Goal: Task Accomplishment & Management: Use online tool/utility

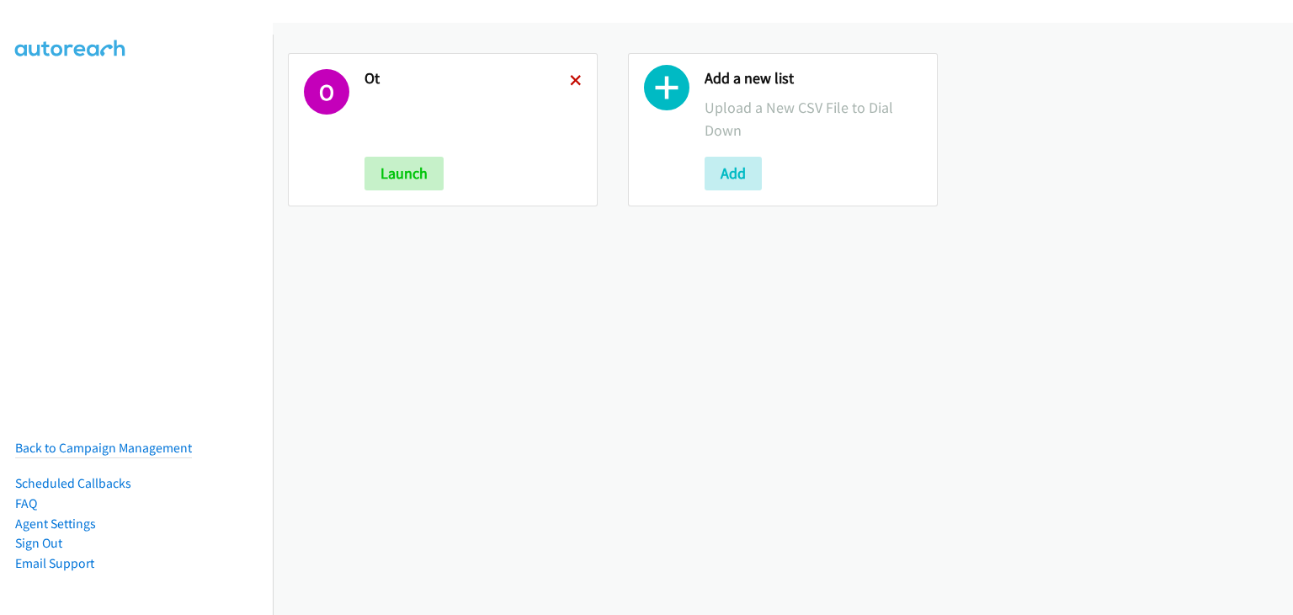
click at [576, 76] on icon at bounding box center [576, 82] width 12 height 12
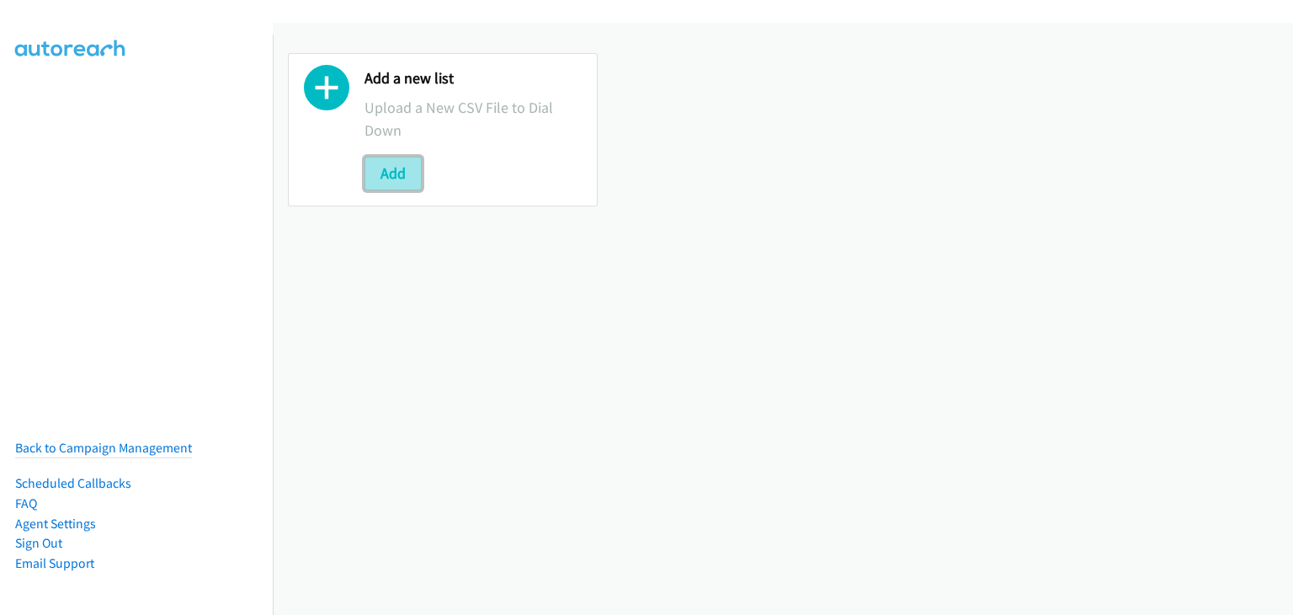
click at [377, 166] on button "Add" at bounding box center [393, 174] width 57 height 34
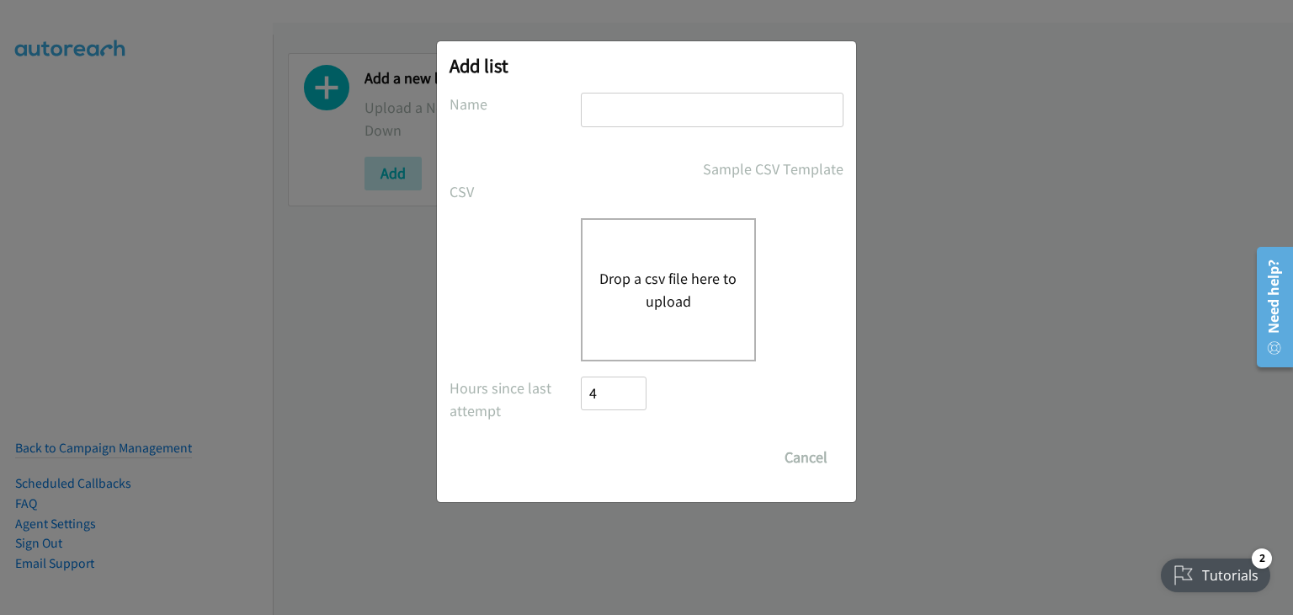
click at [642, 103] on input "text" at bounding box center [712, 110] width 263 height 35
type input "HP morning camp"
click at [617, 290] on button "Drop a csv file here to upload" at bounding box center [668, 289] width 138 height 45
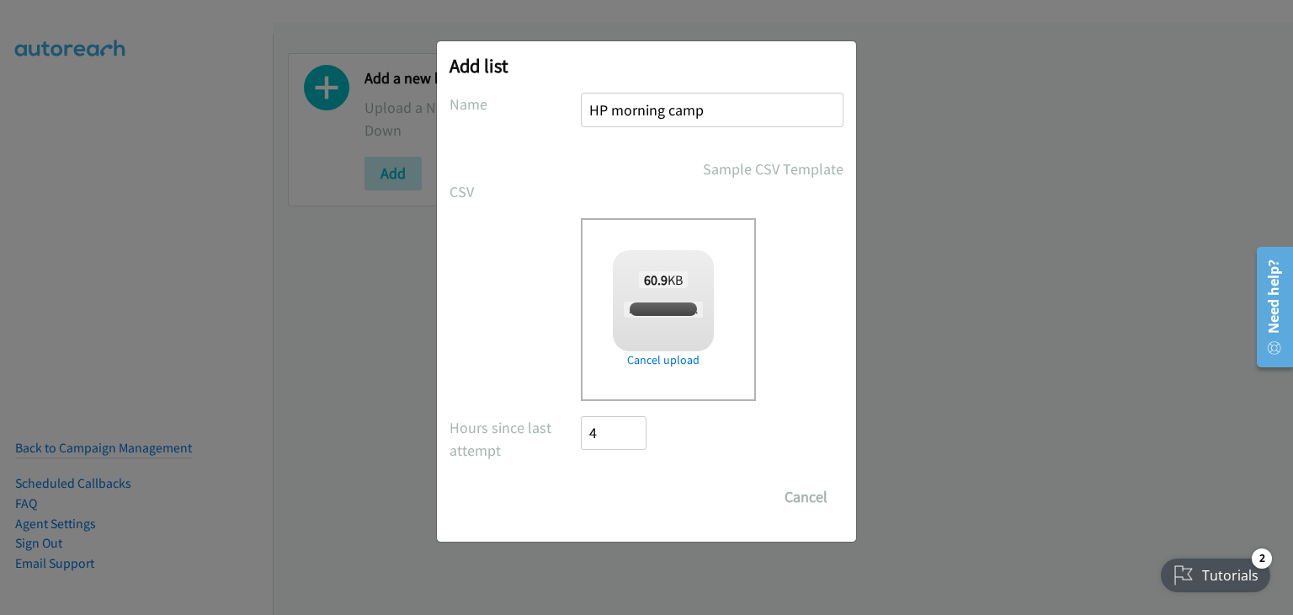
checkbox input "true"
click at [613, 493] on input "Save List" at bounding box center [625, 497] width 88 height 34
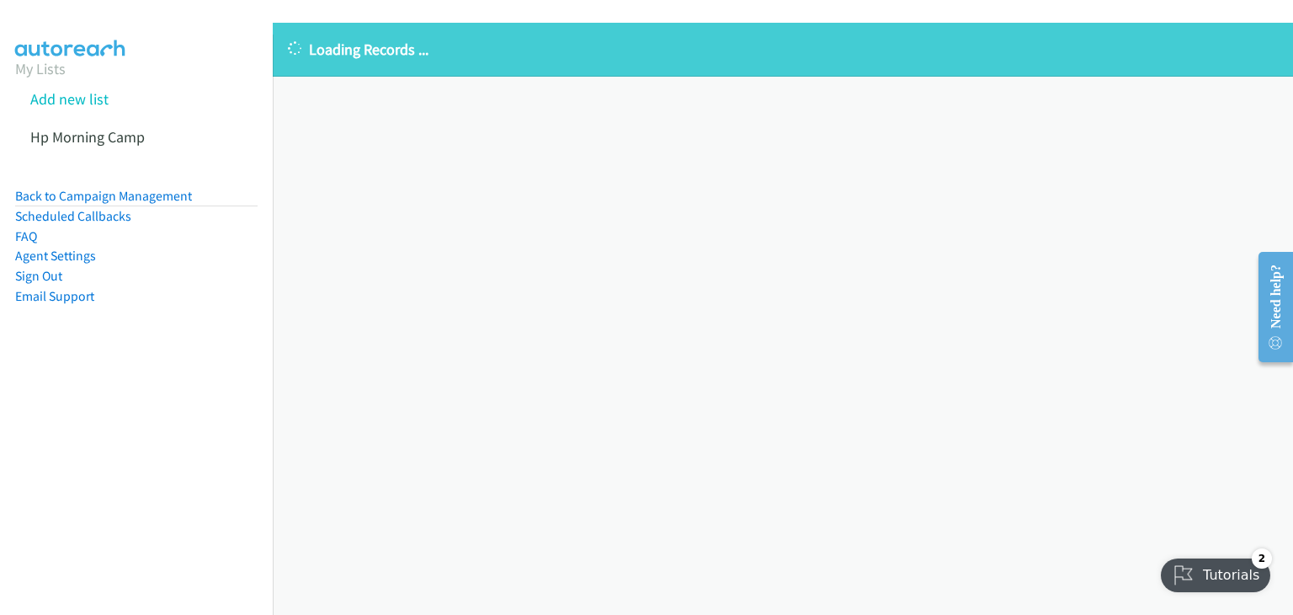
drag, startPoint x: 312, startPoint y: 316, endPoint x: 327, endPoint y: 319, distance: 14.7
click at [312, 316] on div "Loading Records ... Sorry, something went wrong please try again." at bounding box center [783, 319] width 1020 height 592
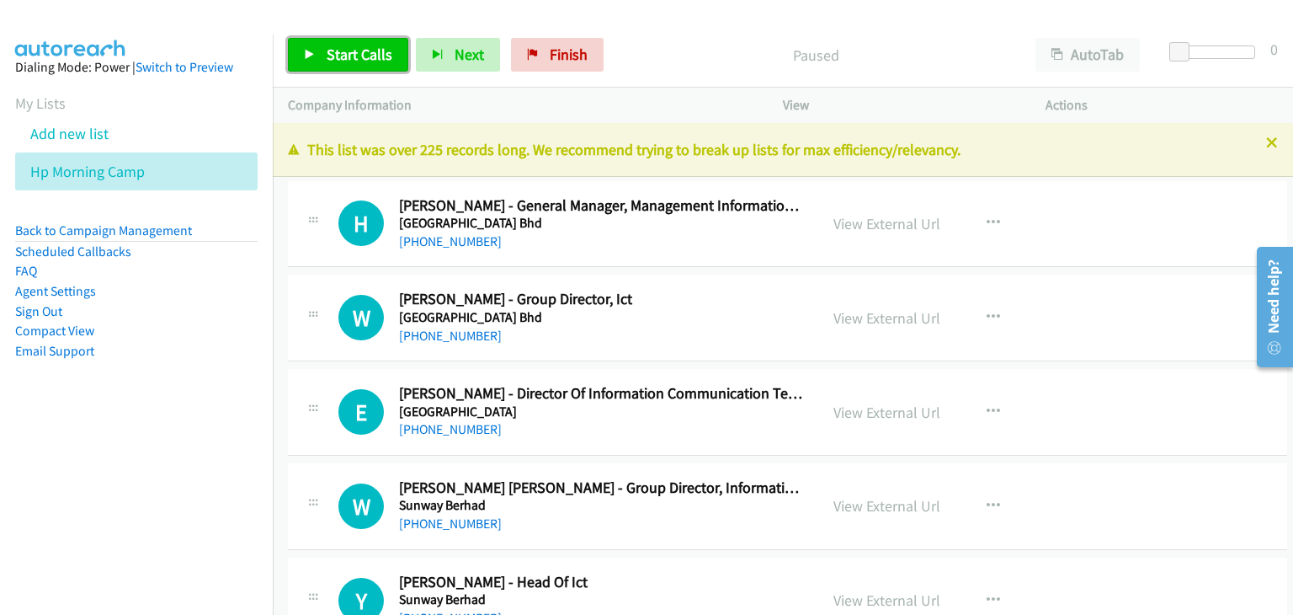
click at [351, 60] on span "Start Calls" at bounding box center [360, 54] width 66 height 19
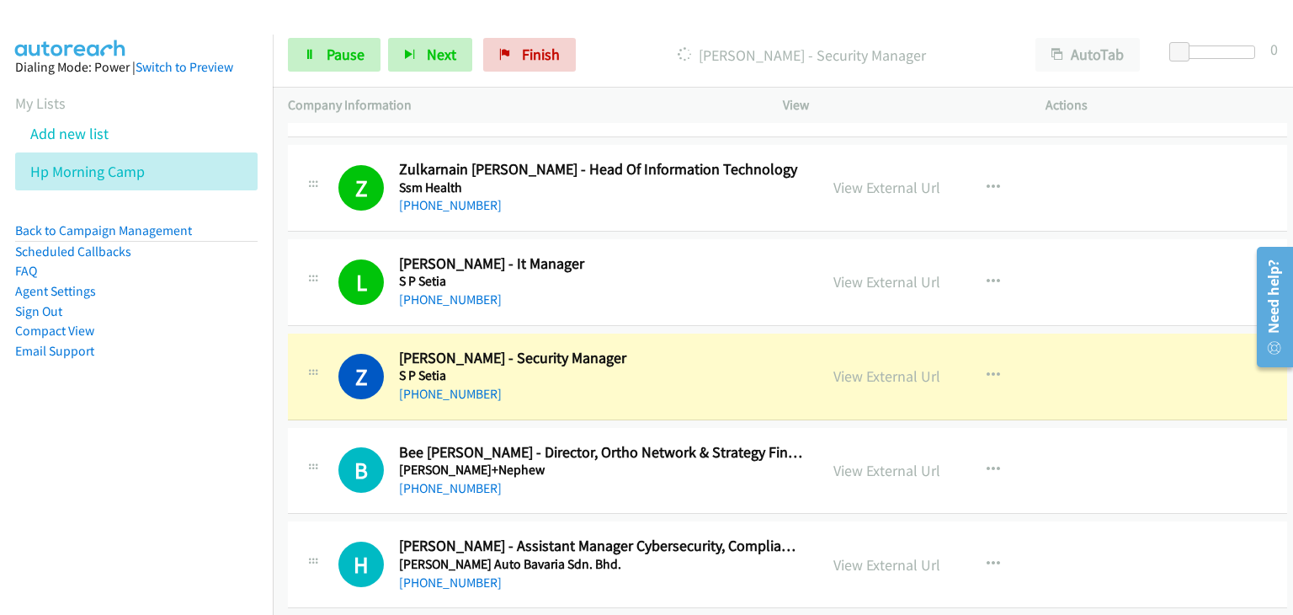
scroll to position [1347, 0]
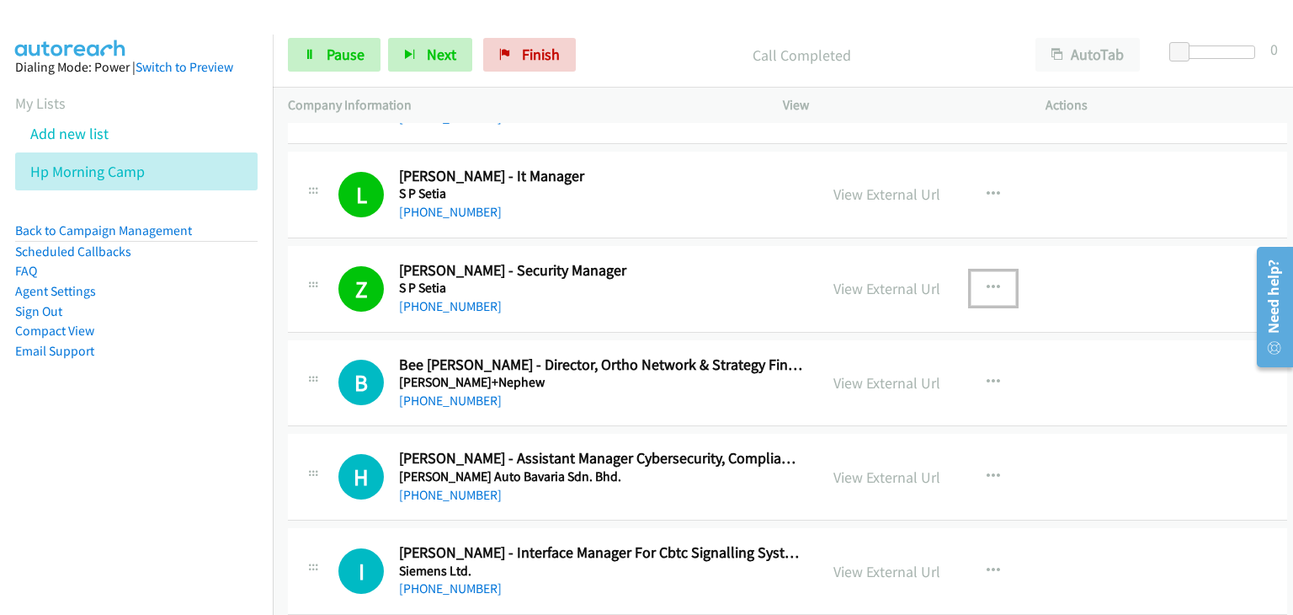
click at [987, 284] on icon "button" at bounding box center [993, 287] width 13 height 13
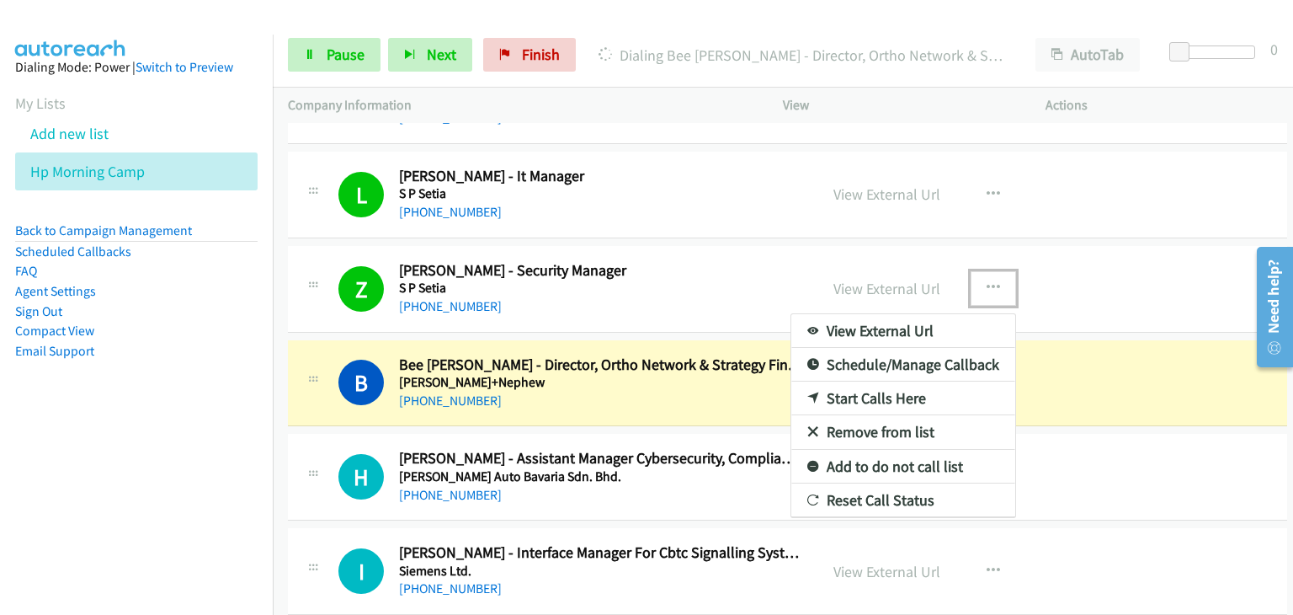
click at [980, 274] on div at bounding box center [646, 307] width 1293 height 615
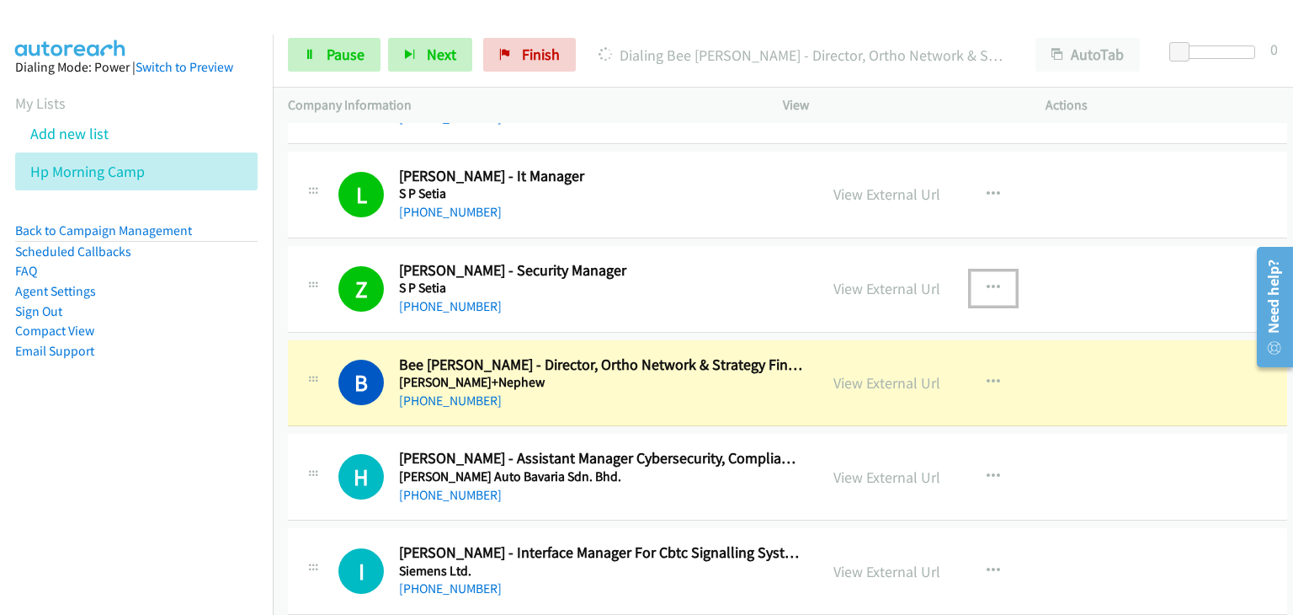
click at [987, 281] on icon "button" at bounding box center [993, 287] width 13 height 13
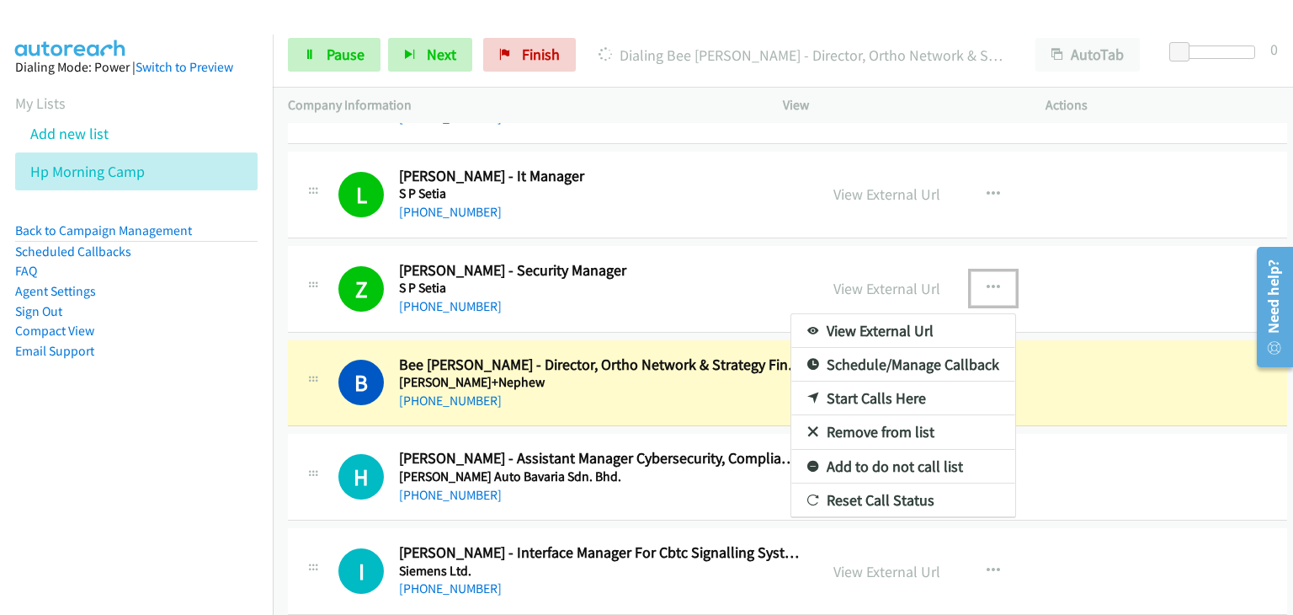
click at [872, 429] on link "Remove from list" at bounding box center [903, 432] width 224 height 34
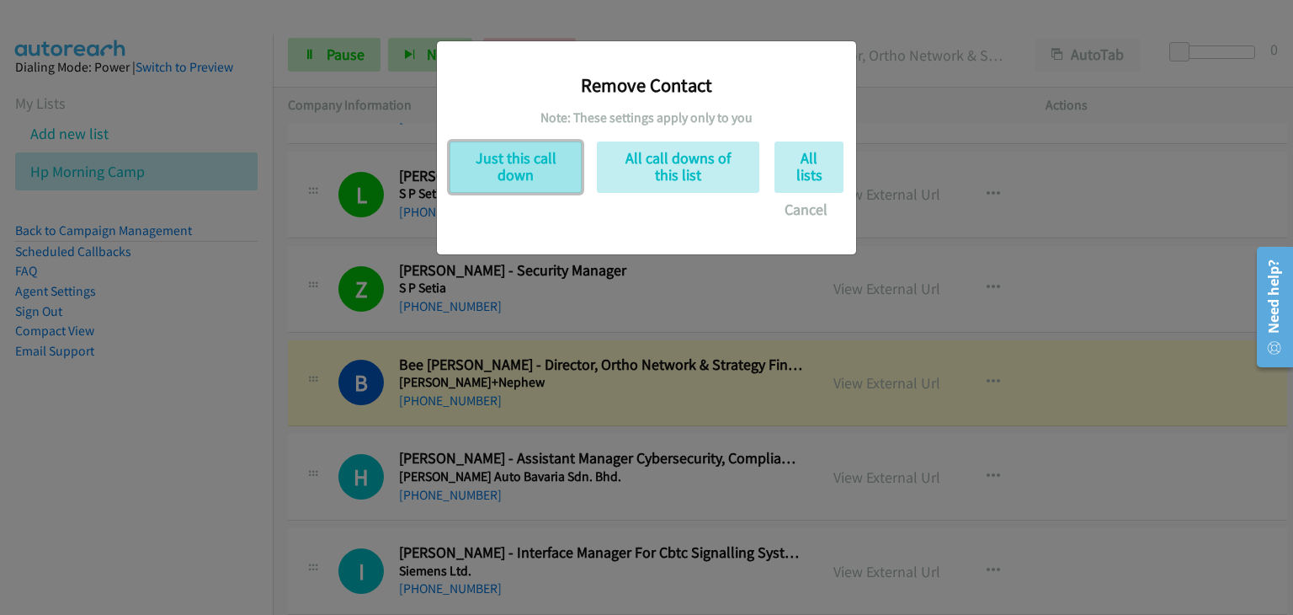
click at [521, 178] on button "Just this call down" at bounding box center [516, 166] width 132 height 51
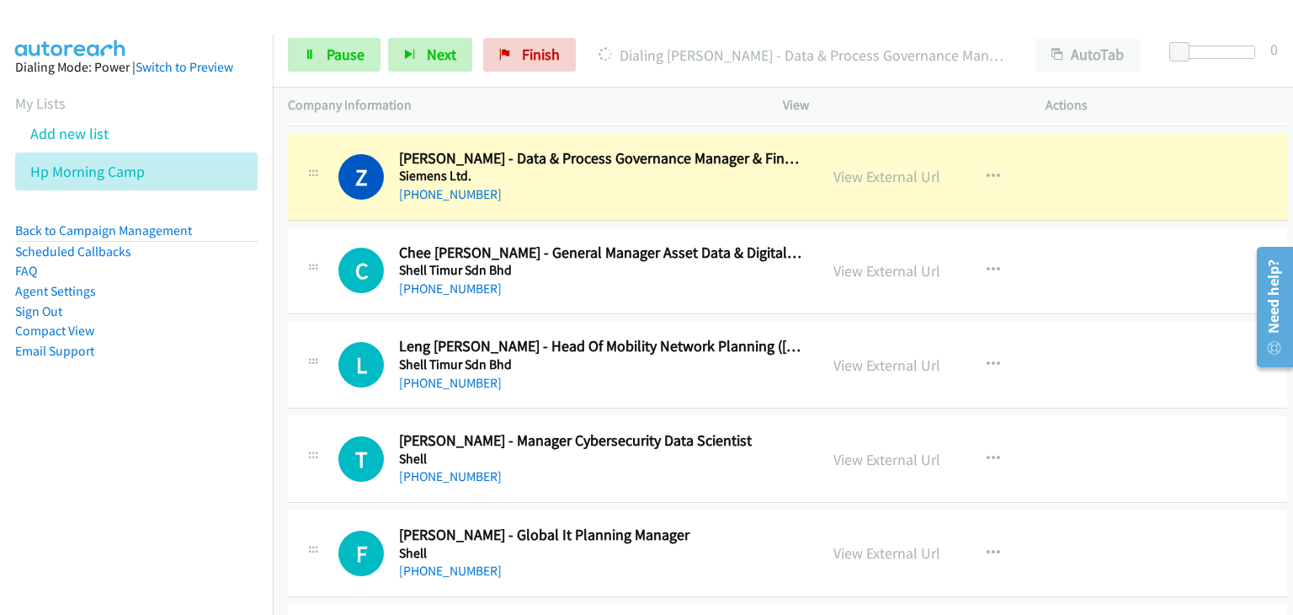
scroll to position [1936, 0]
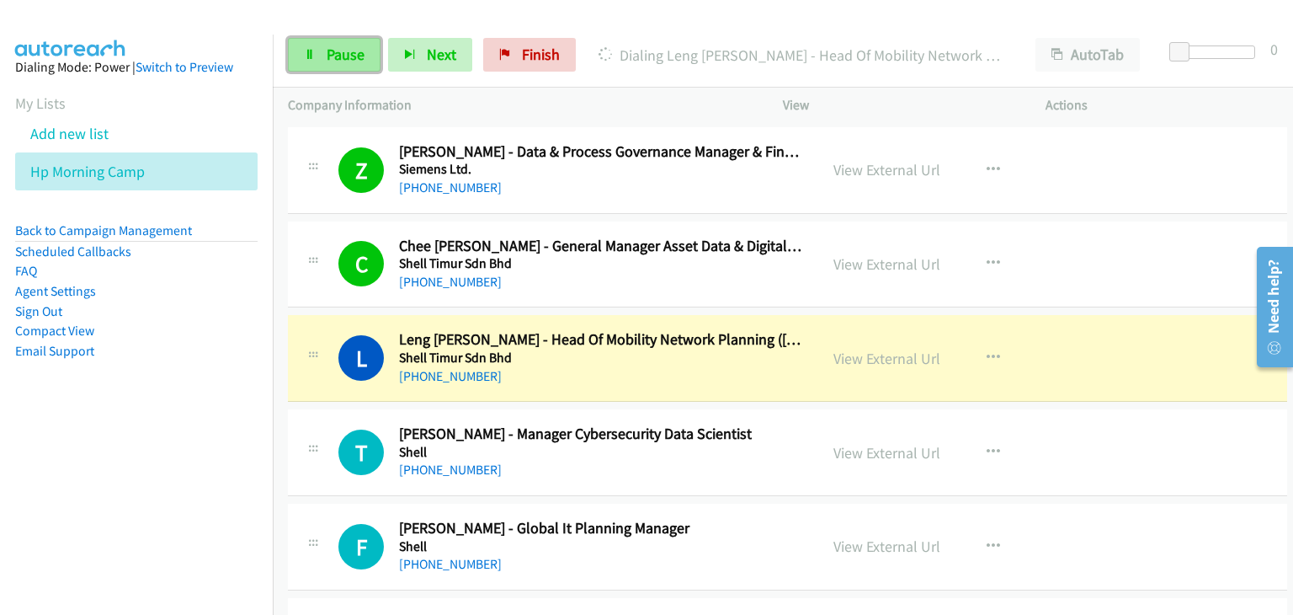
click at [320, 48] on link "Pause" at bounding box center [334, 55] width 93 height 34
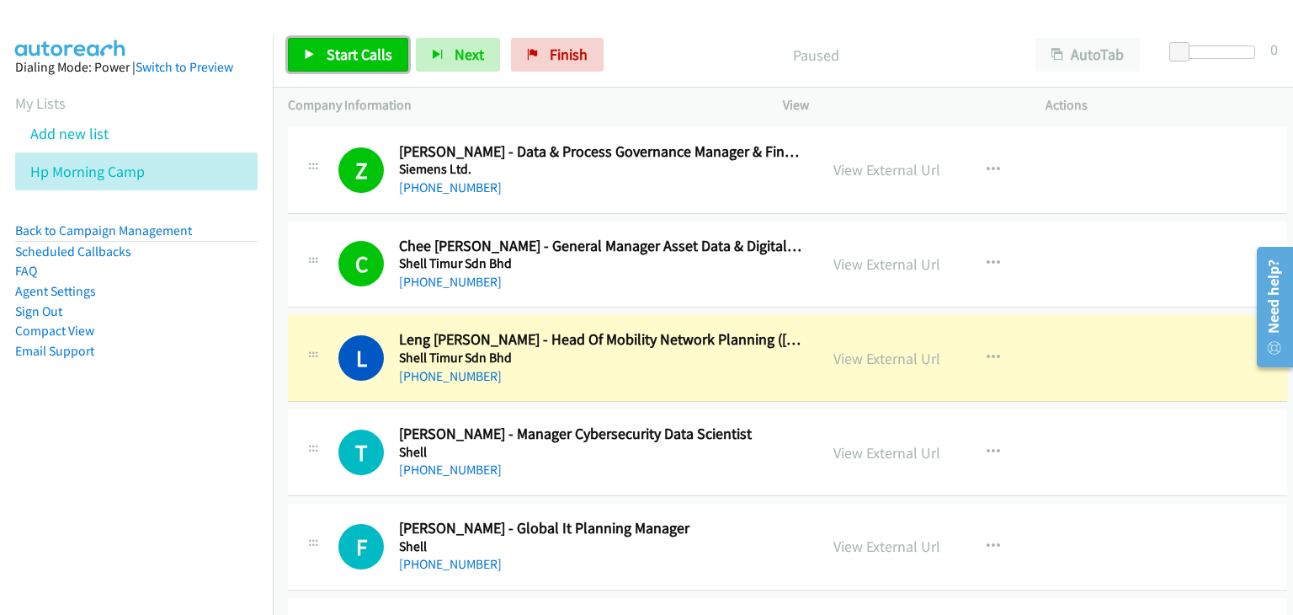
click at [370, 57] on span "Start Calls" at bounding box center [360, 54] width 66 height 19
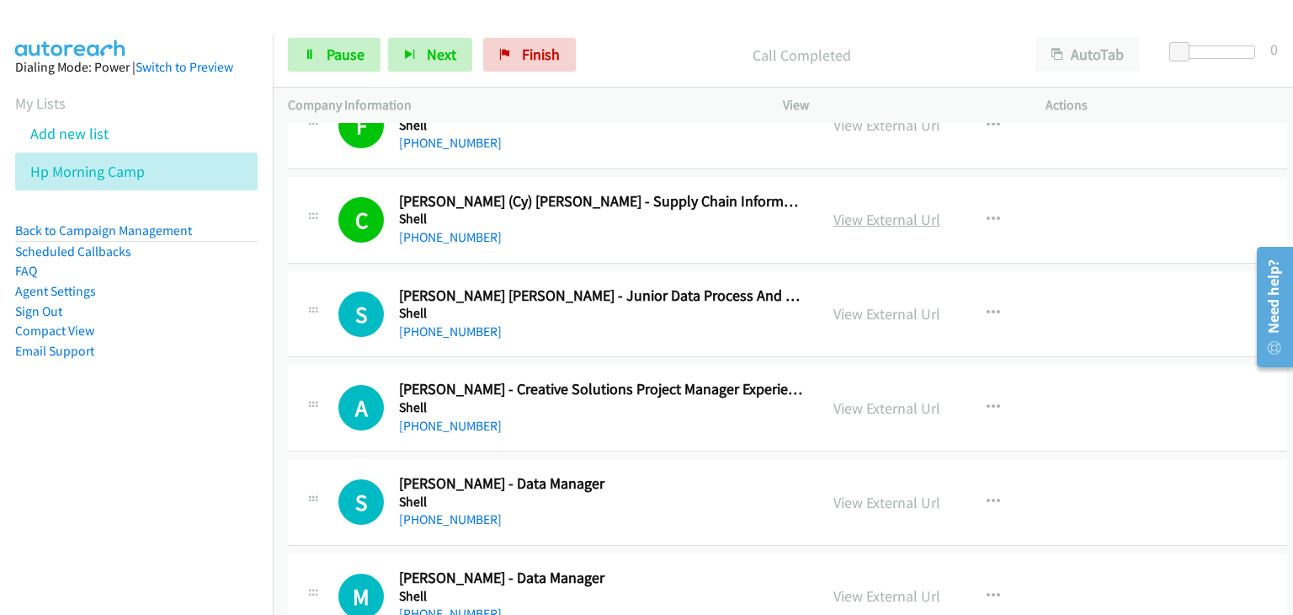
scroll to position [2442, 0]
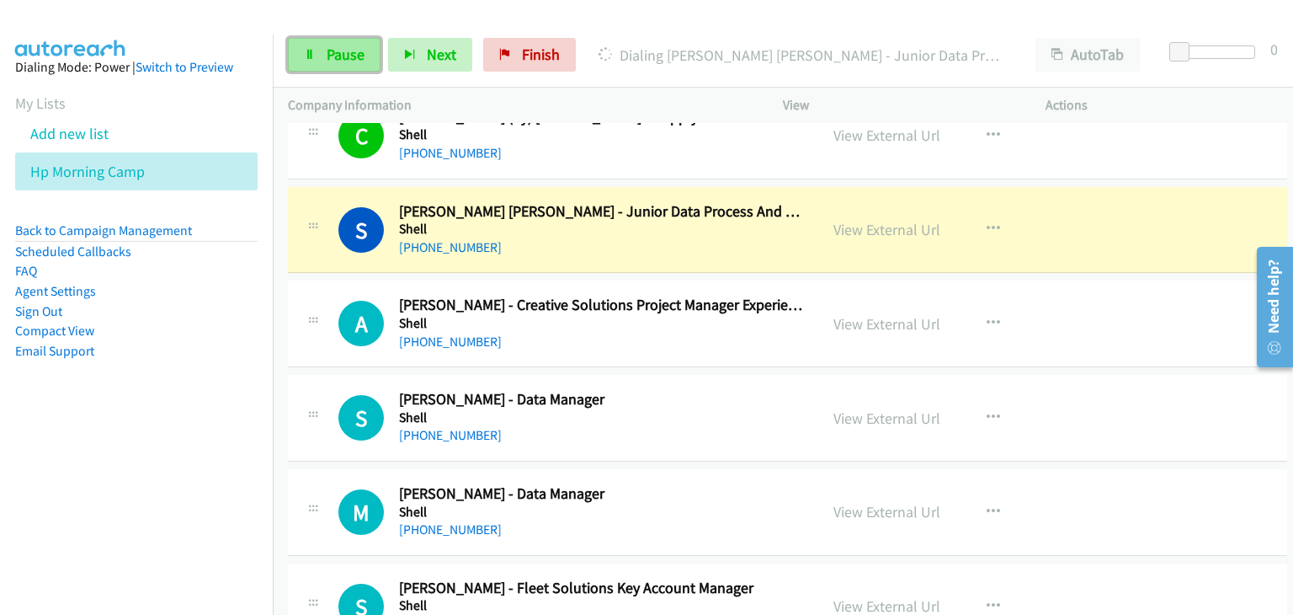
click at [333, 54] on span "Pause" at bounding box center [346, 54] width 38 height 19
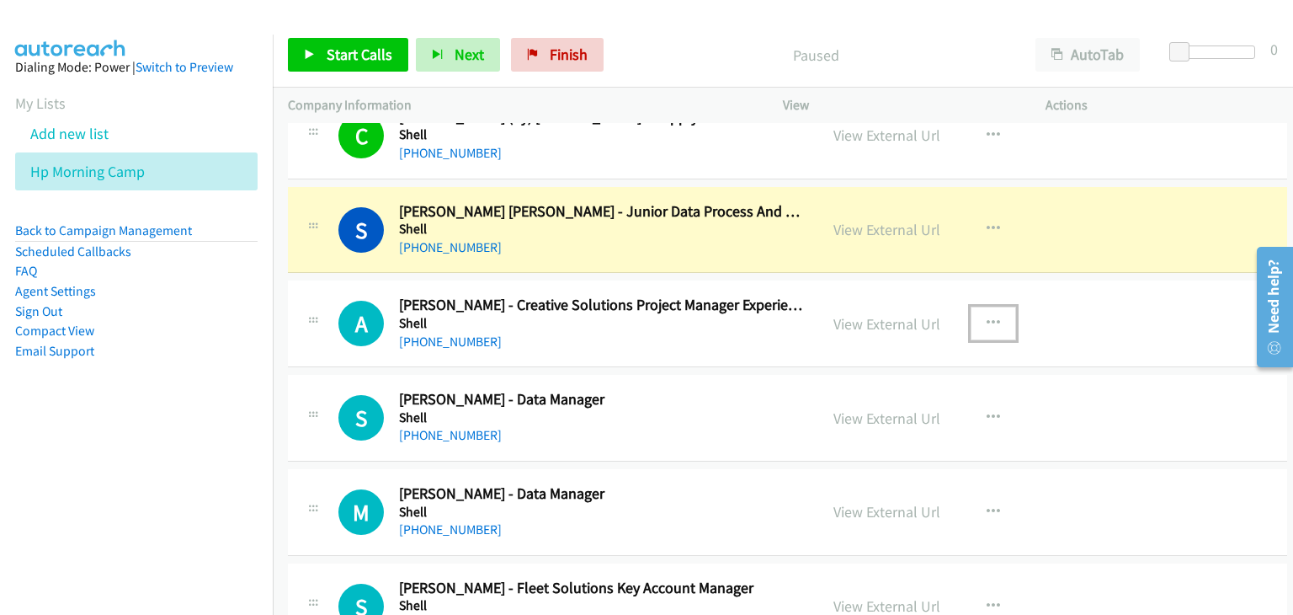
click at [987, 318] on icon "button" at bounding box center [993, 323] width 13 height 13
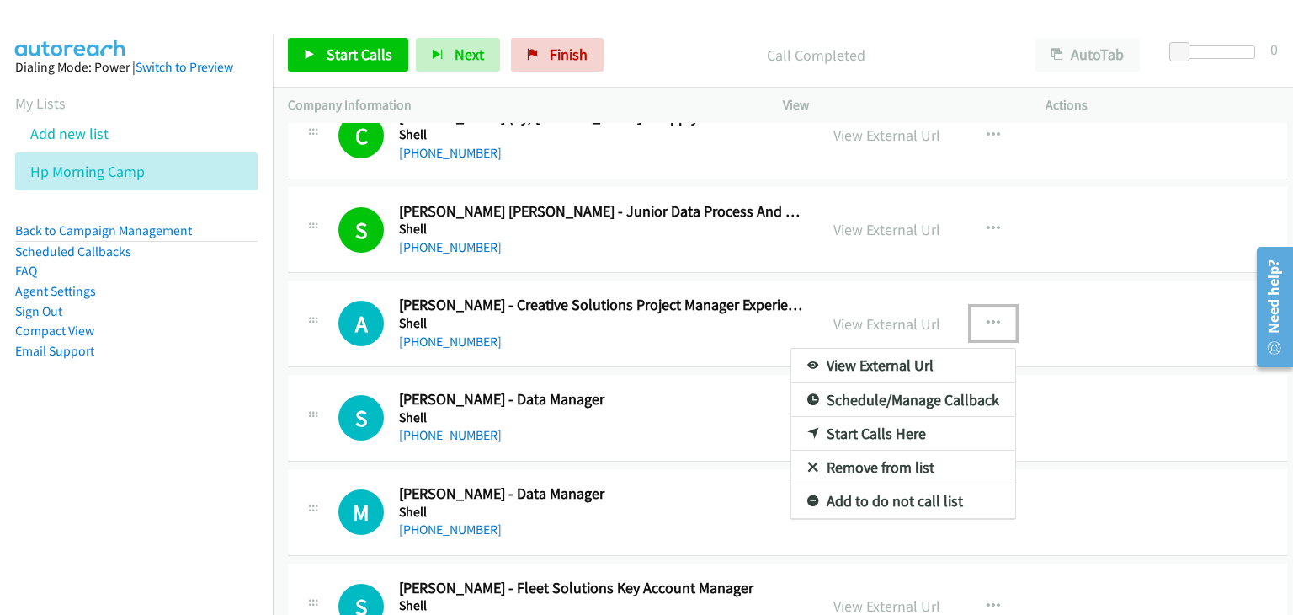
click at [615, 406] on div at bounding box center [646, 307] width 1293 height 615
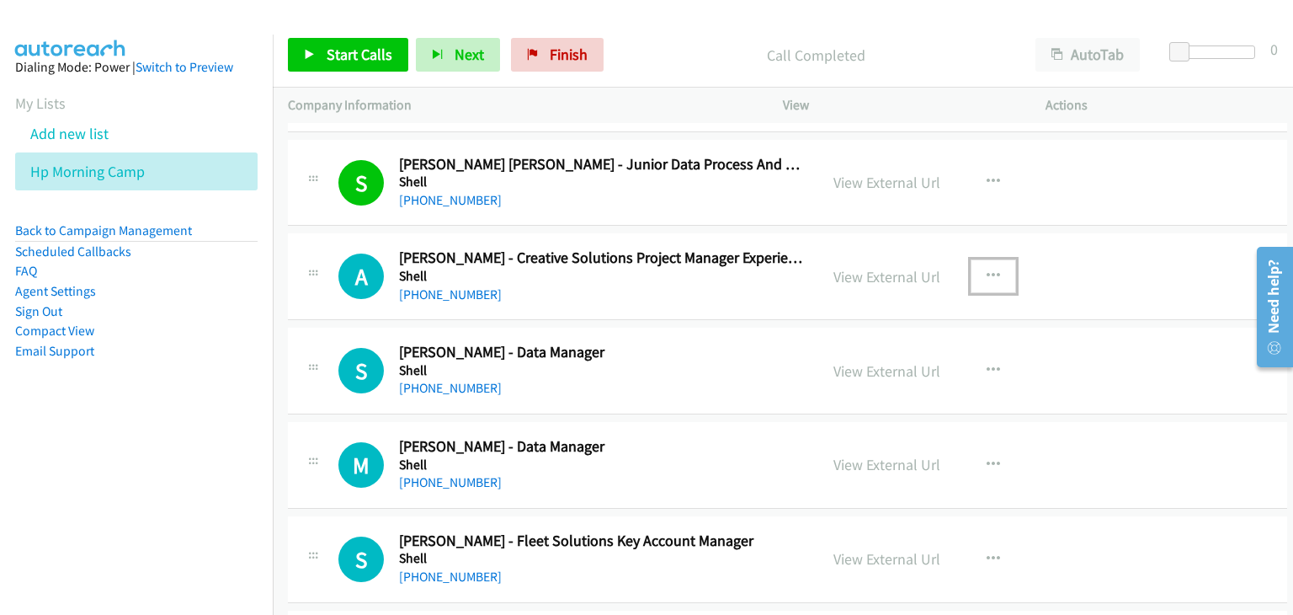
scroll to position [2526, 0]
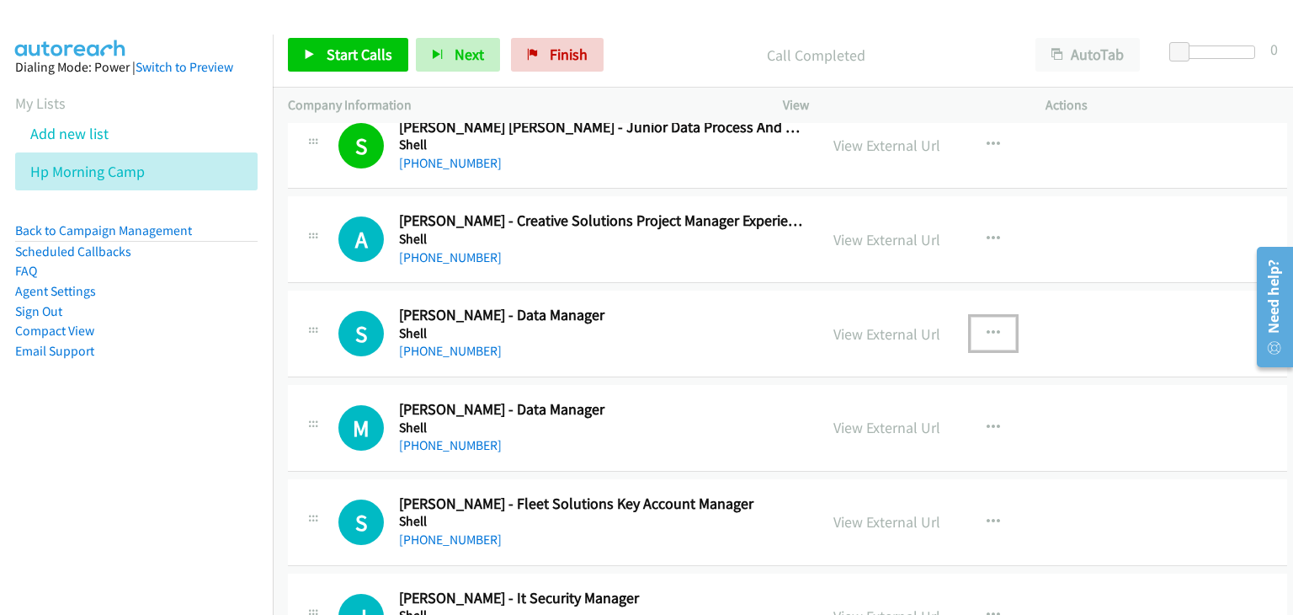
click at [987, 328] on icon "button" at bounding box center [993, 333] width 13 height 13
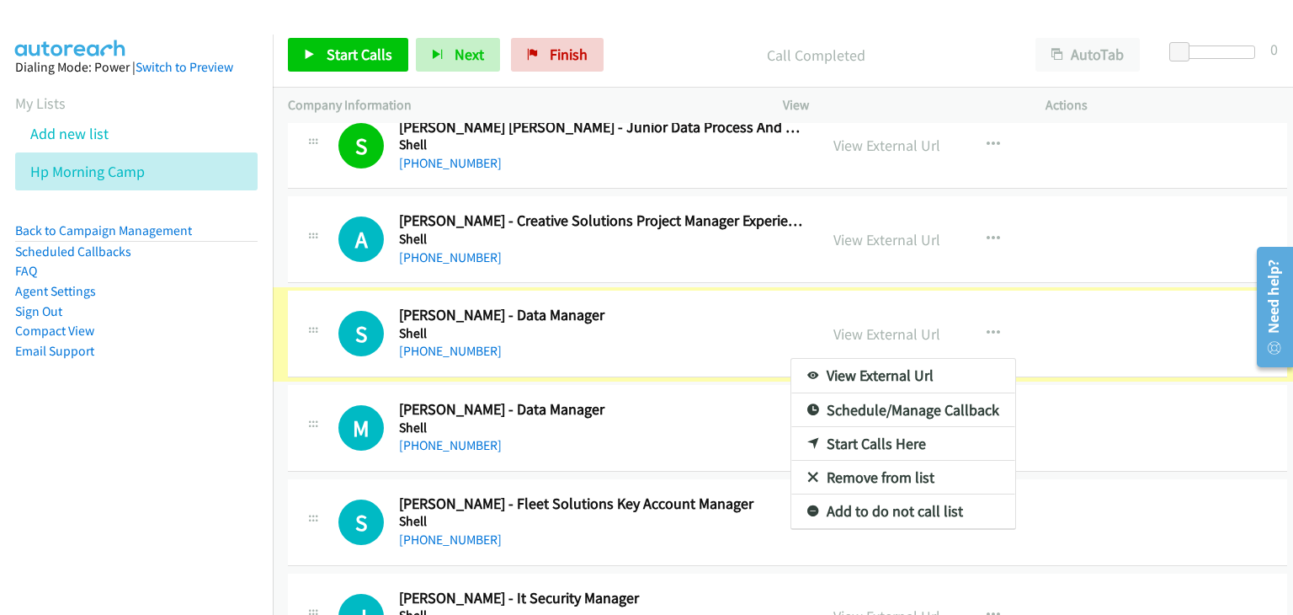
click at [982, 328] on div at bounding box center [646, 307] width 1293 height 615
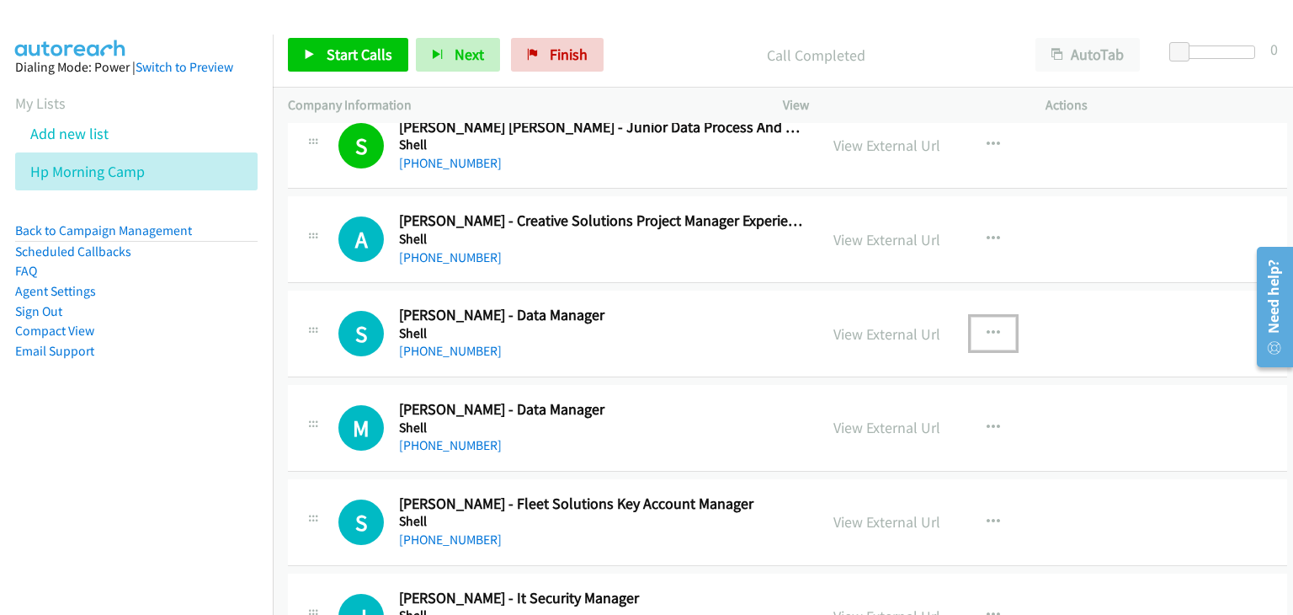
click at [987, 328] on icon "button" at bounding box center [993, 333] width 13 height 13
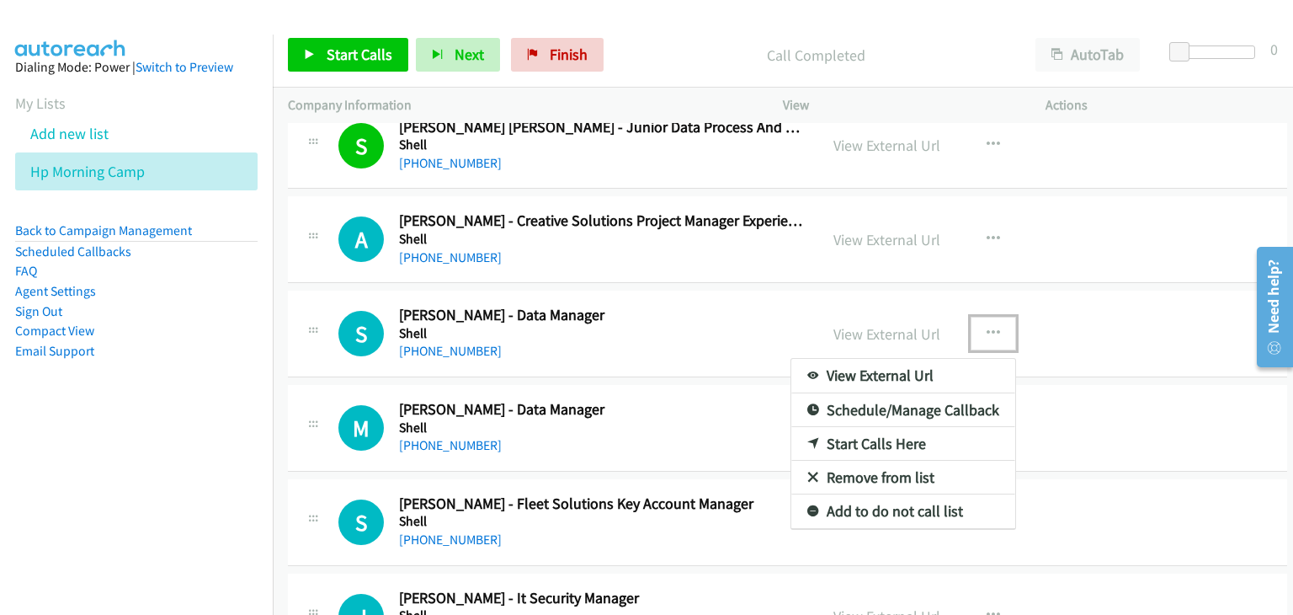
drag, startPoint x: 841, startPoint y: 441, endPoint x: 805, endPoint y: 415, distance: 44.6
click at [358, 69] on div at bounding box center [646, 307] width 1293 height 615
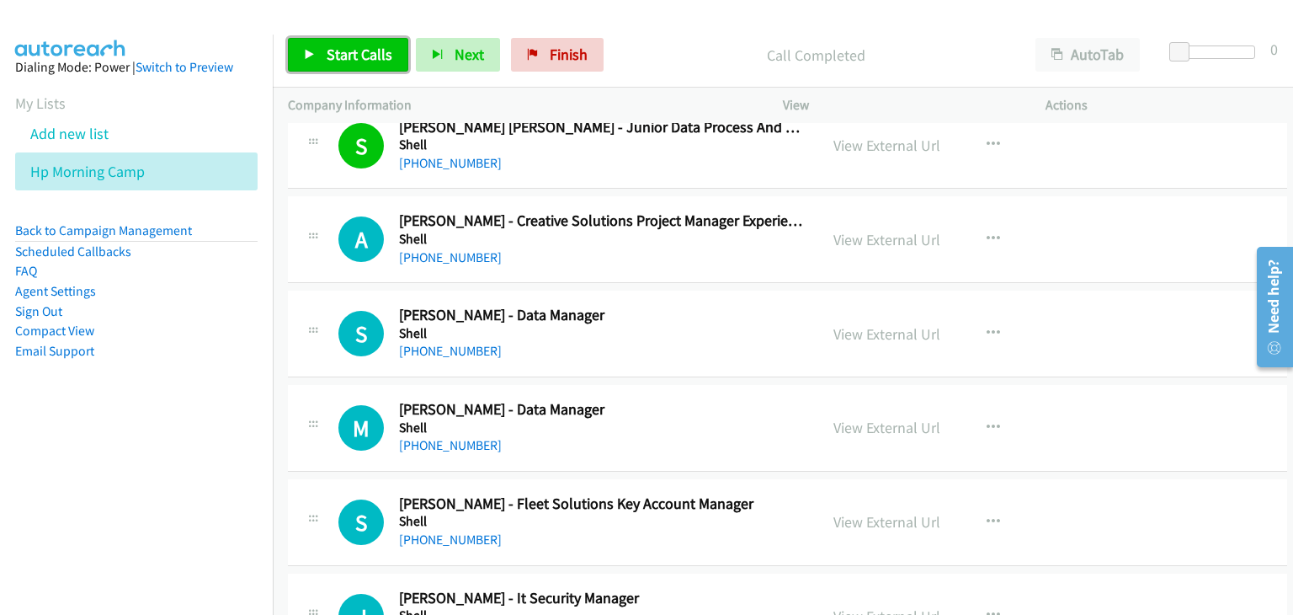
click at [358, 54] on span "Start Calls" at bounding box center [360, 54] width 66 height 19
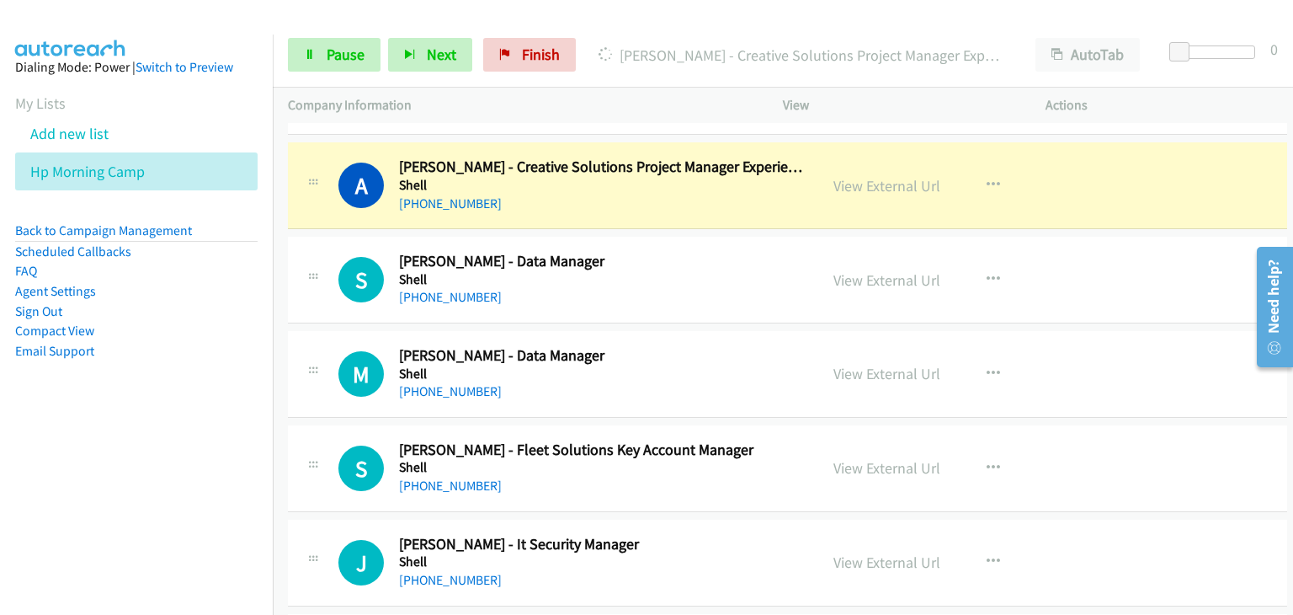
scroll to position [2610, 0]
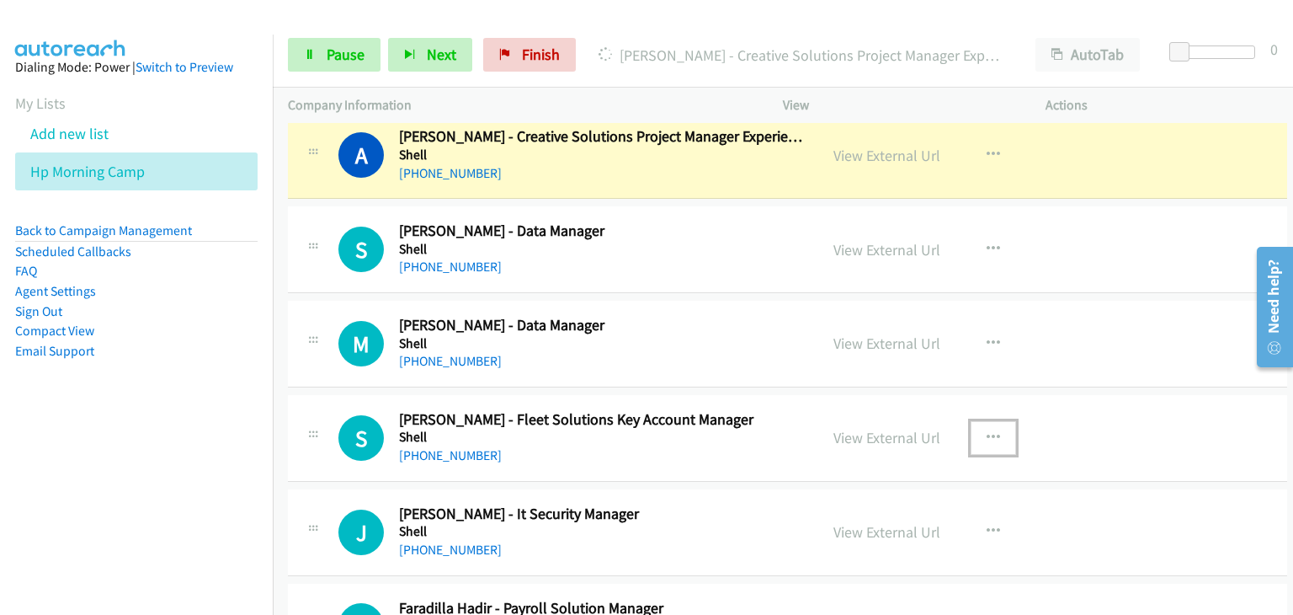
click at [986, 422] on button "button" at bounding box center [993, 438] width 45 height 34
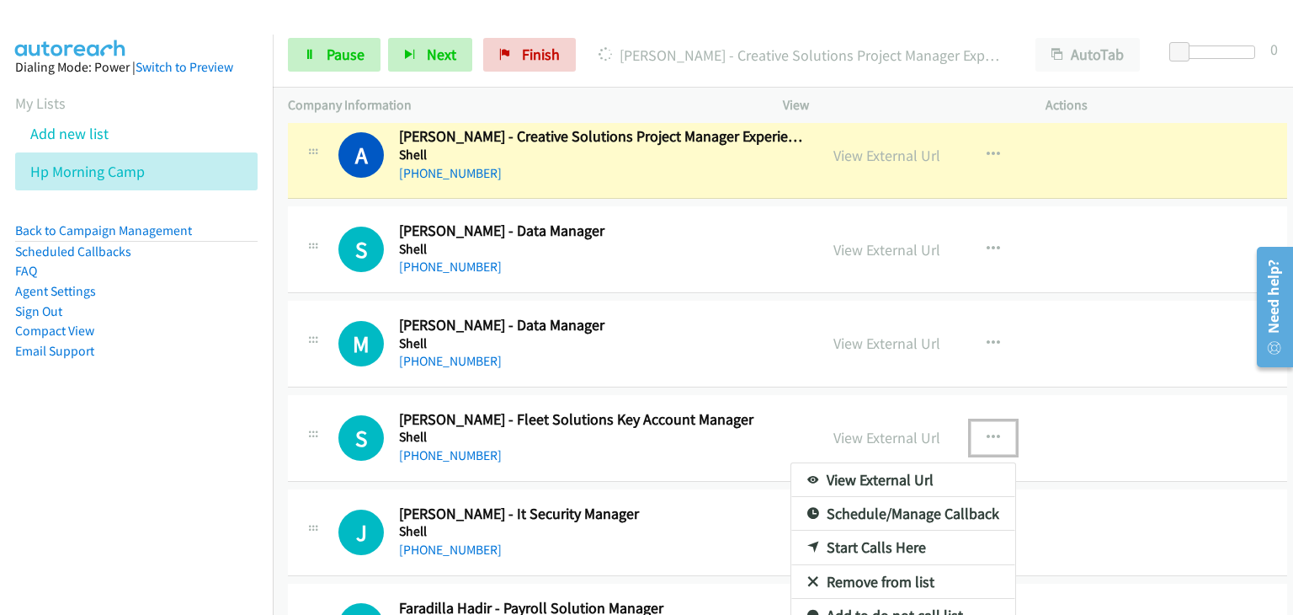
click at [1047, 392] on div at bounding box center [646, 307] width 1293 height 615
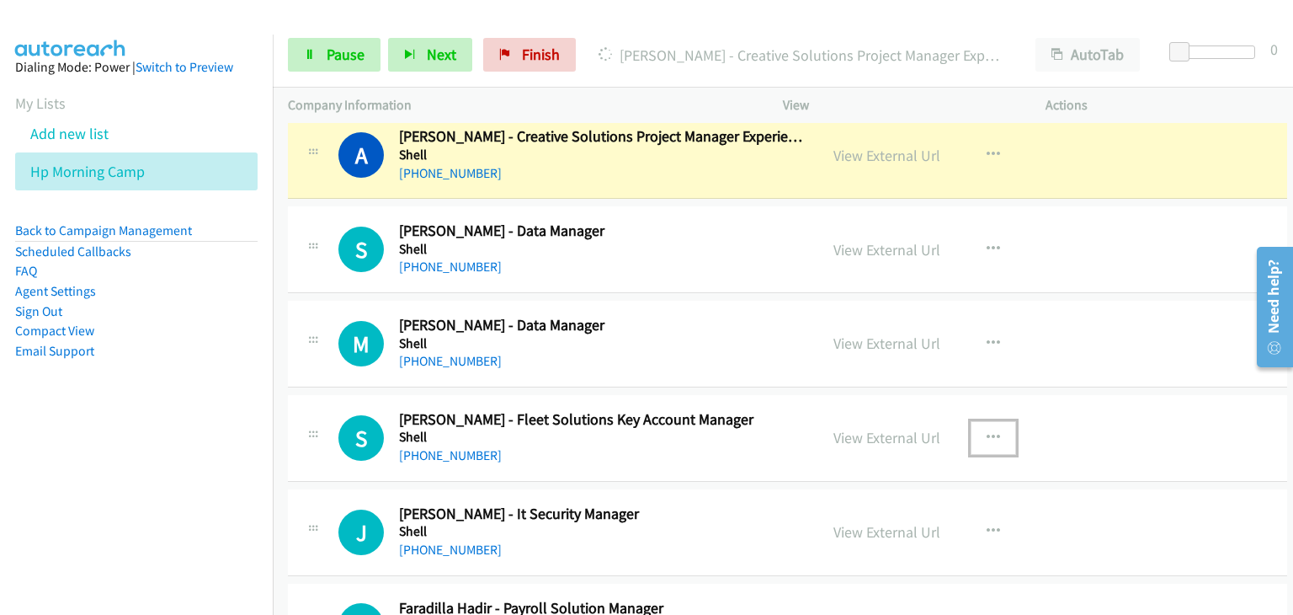
click at [987, 433] on icon "button" at bounding box center [993, 437] width 13 height 13
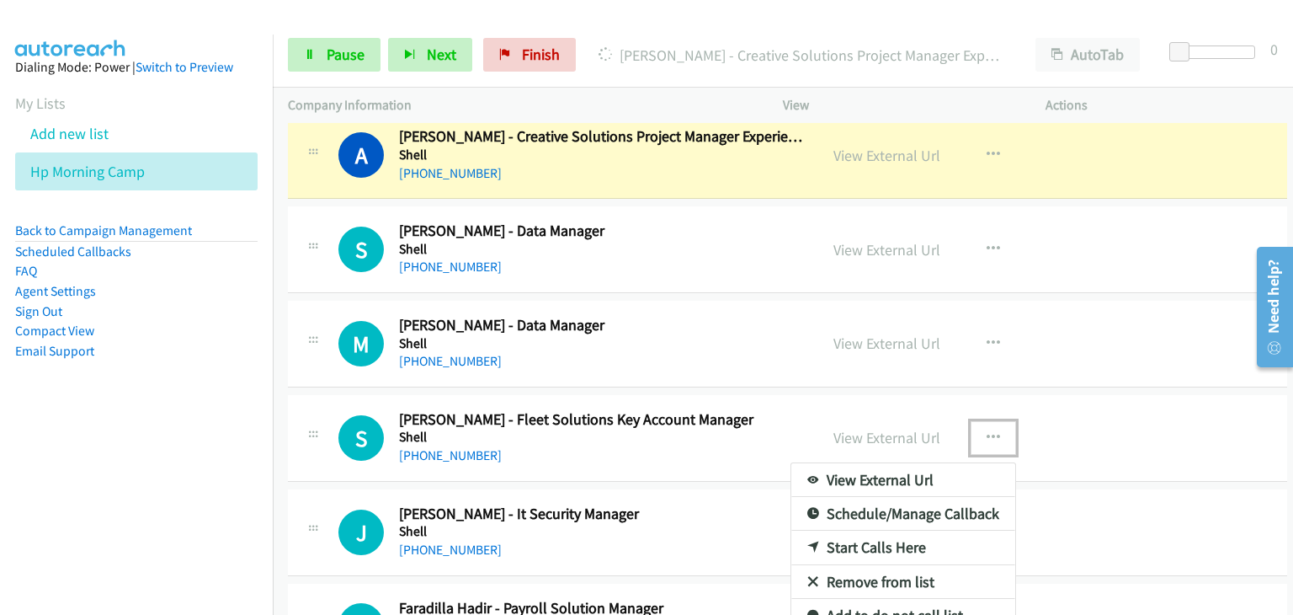
click at [864, 570] on link "Remove from list" at bounding box center [903, 582] width 224 height 34
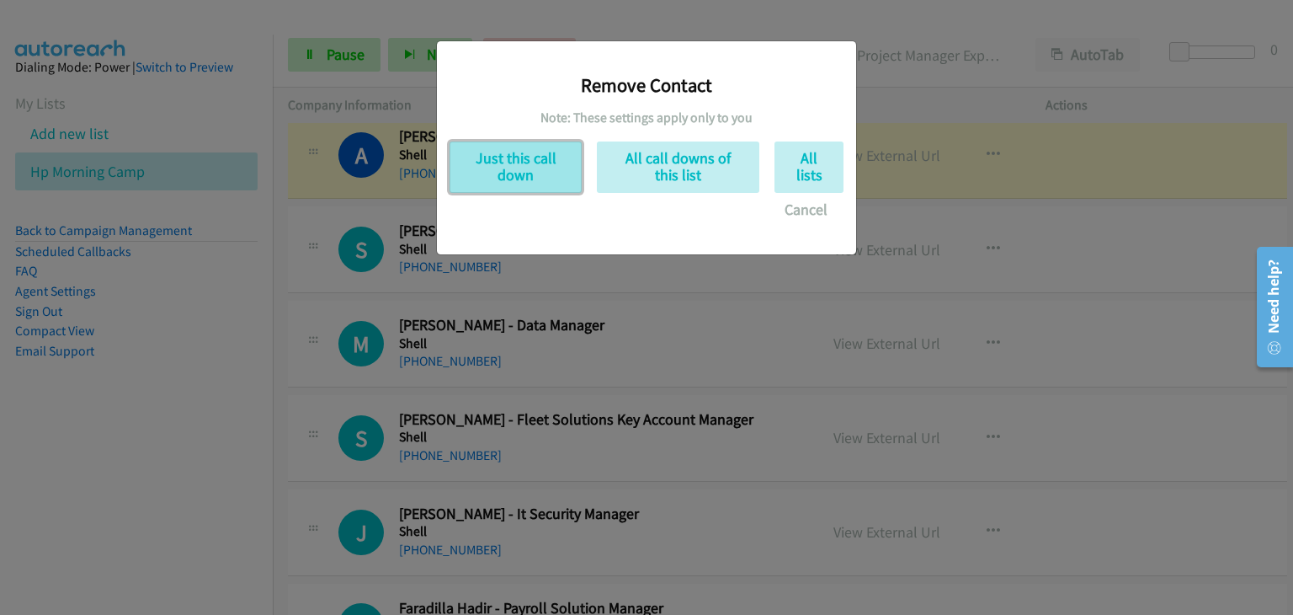
click at [505, 166] on button "Just this call down" at bounding box center [516, 166] width 132 height 51
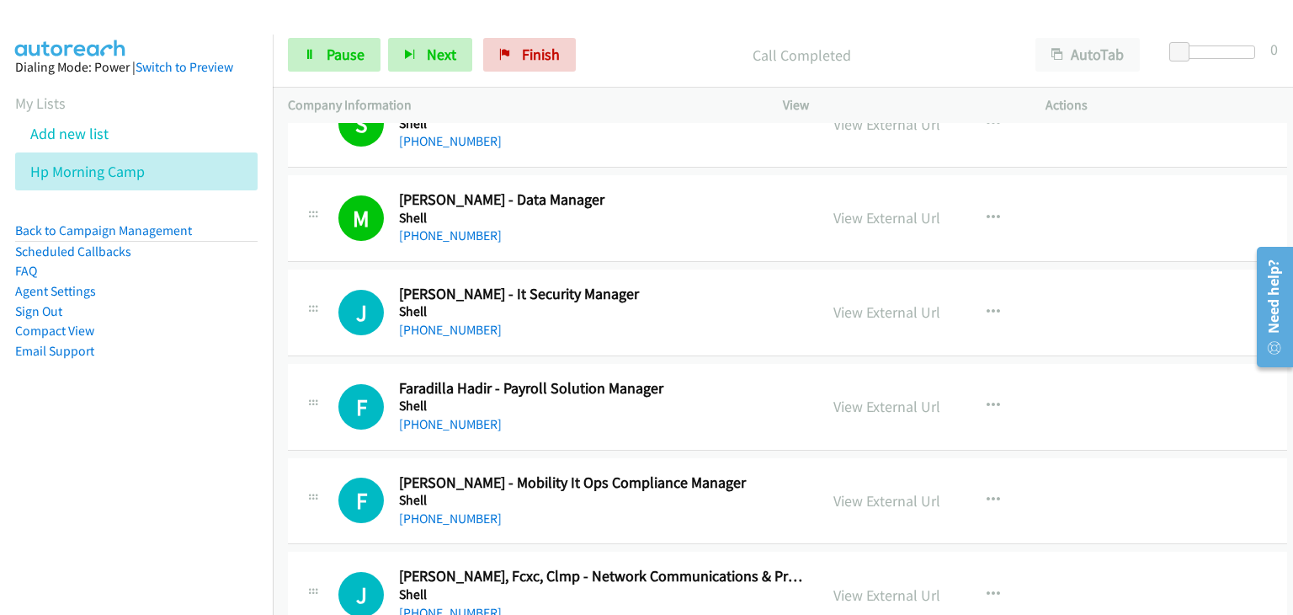
scroll to position [2863, 0]
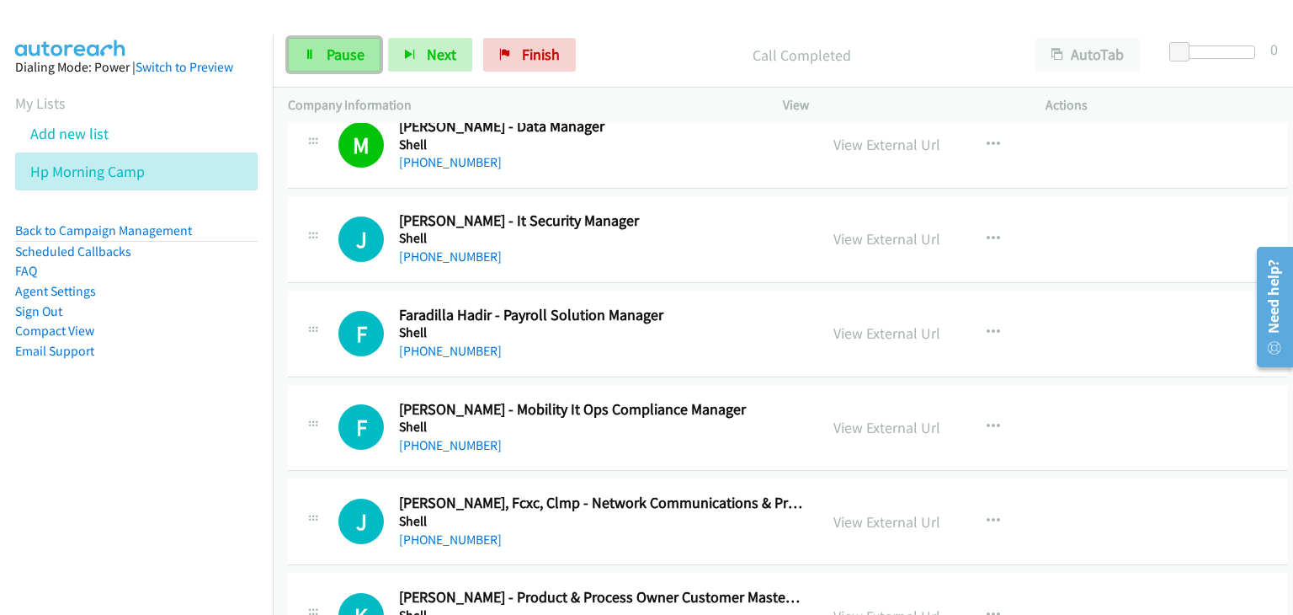
click at [317, 53] on link "Pause" at bounding box center [334, 55] width 93 height 34
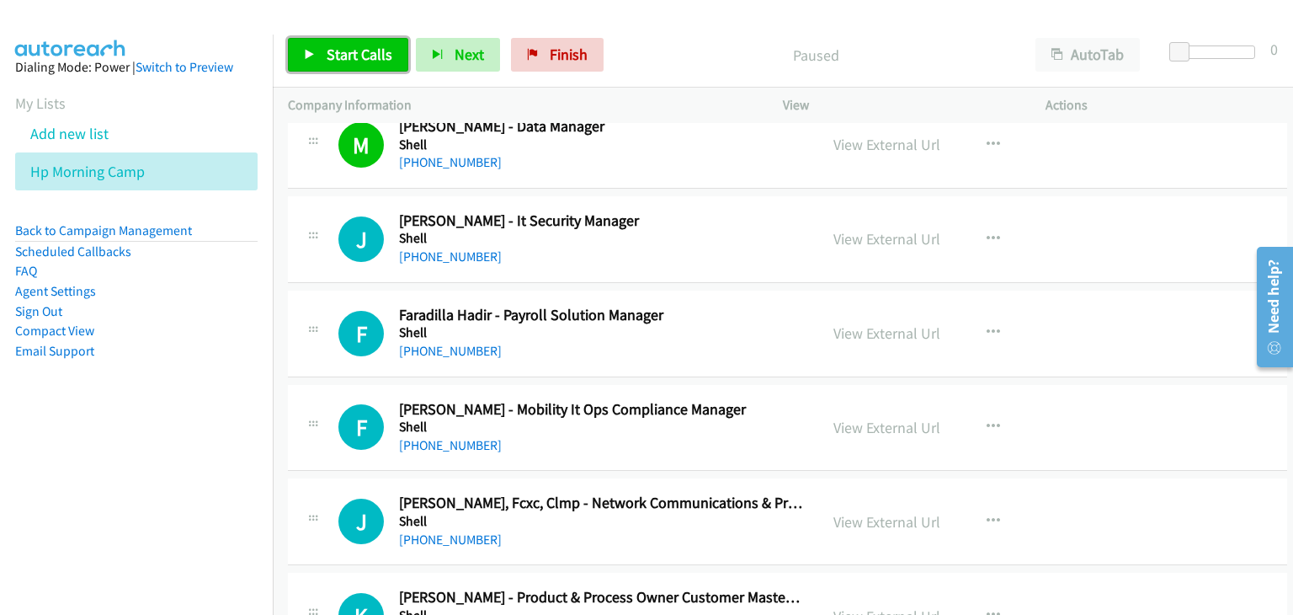
click at [322, 51] on link "Start Calls" at bounding box center [348, 55] width 120 height 34
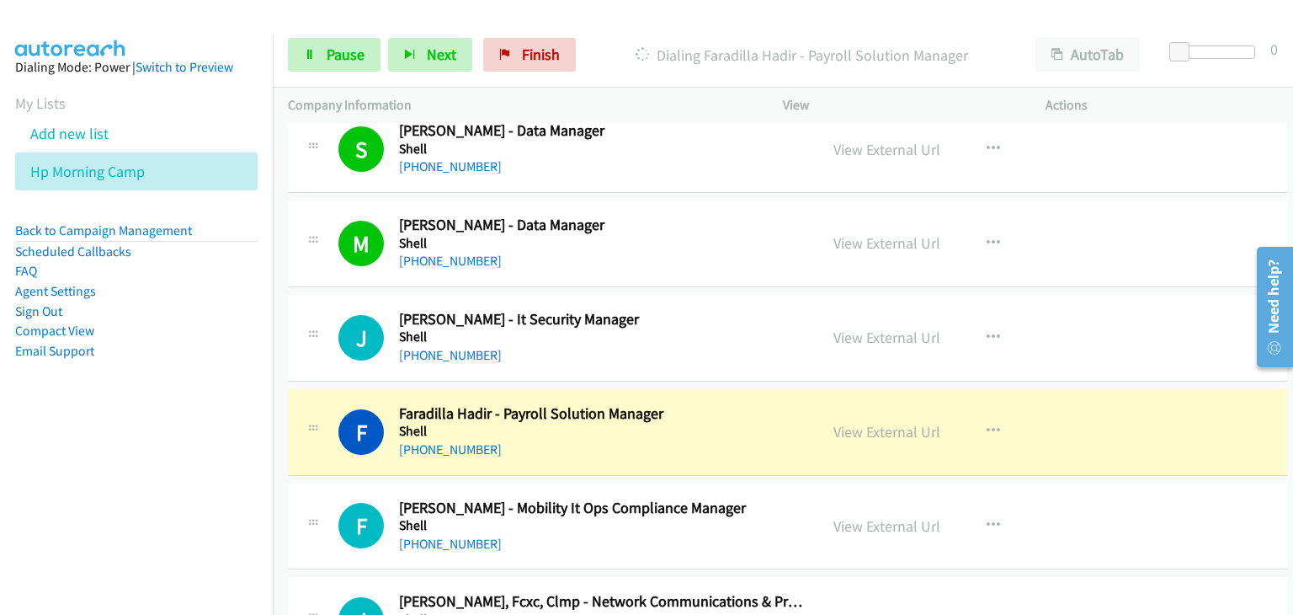
scroll to position [2694, 0]
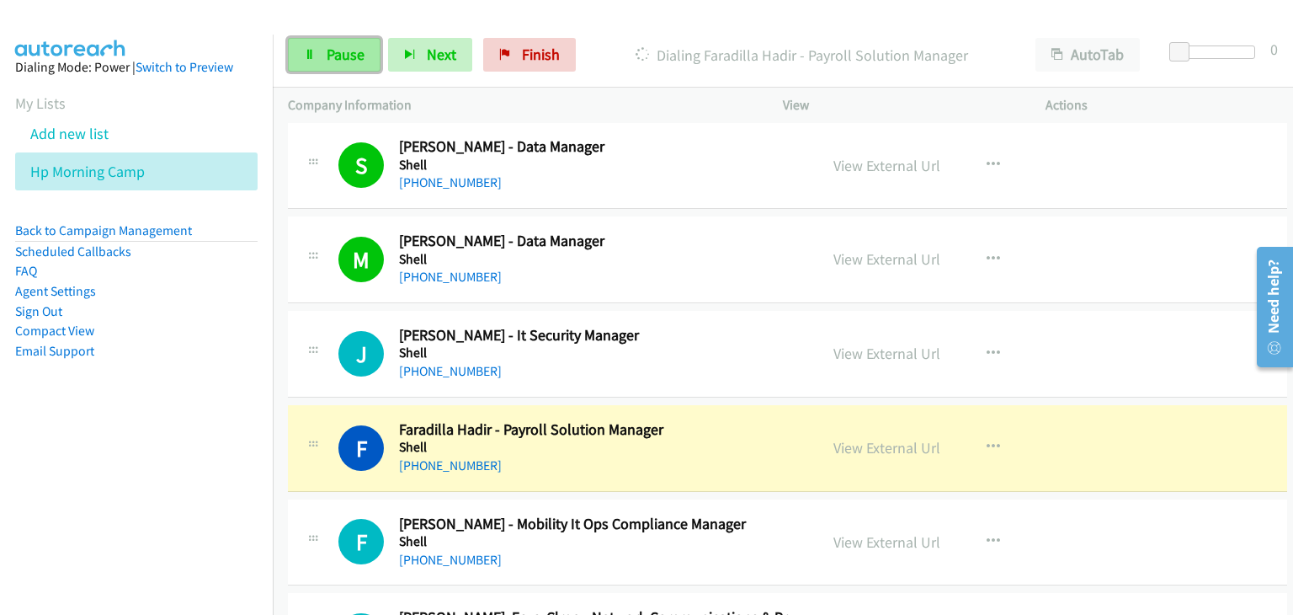
click at [341, 56] on span "Pause" at bounding box center [346, 54] width 38 height 19
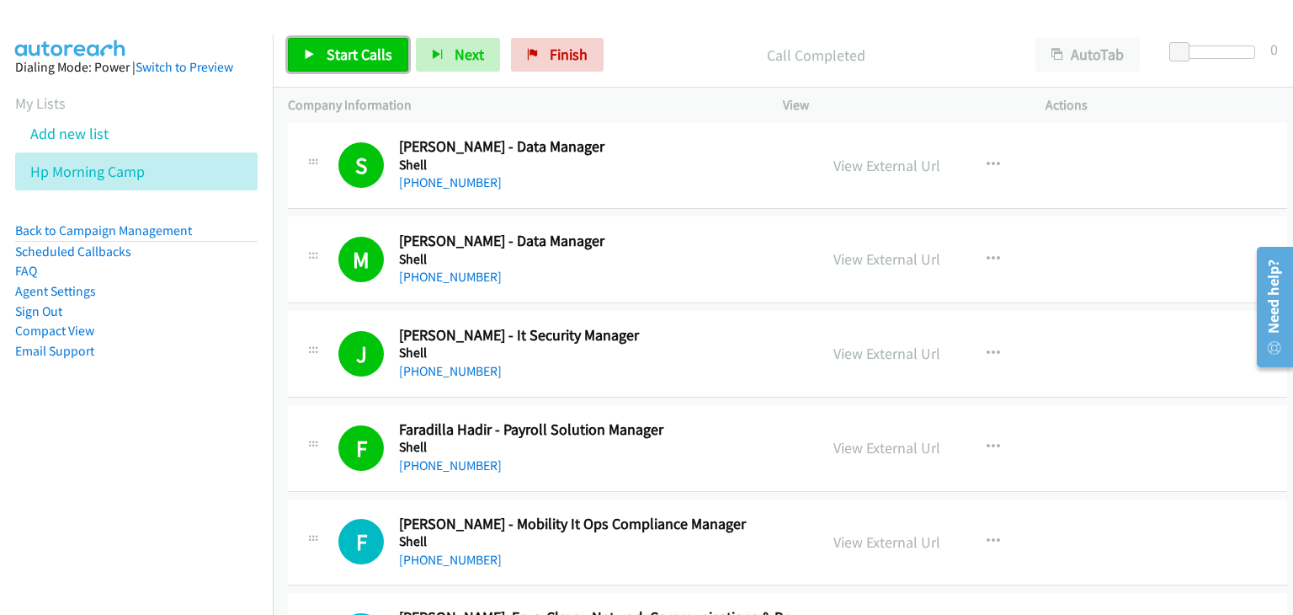
click at [370, 55] on span "Start Calls" at bounding box center [360, 54] width 66 height 19
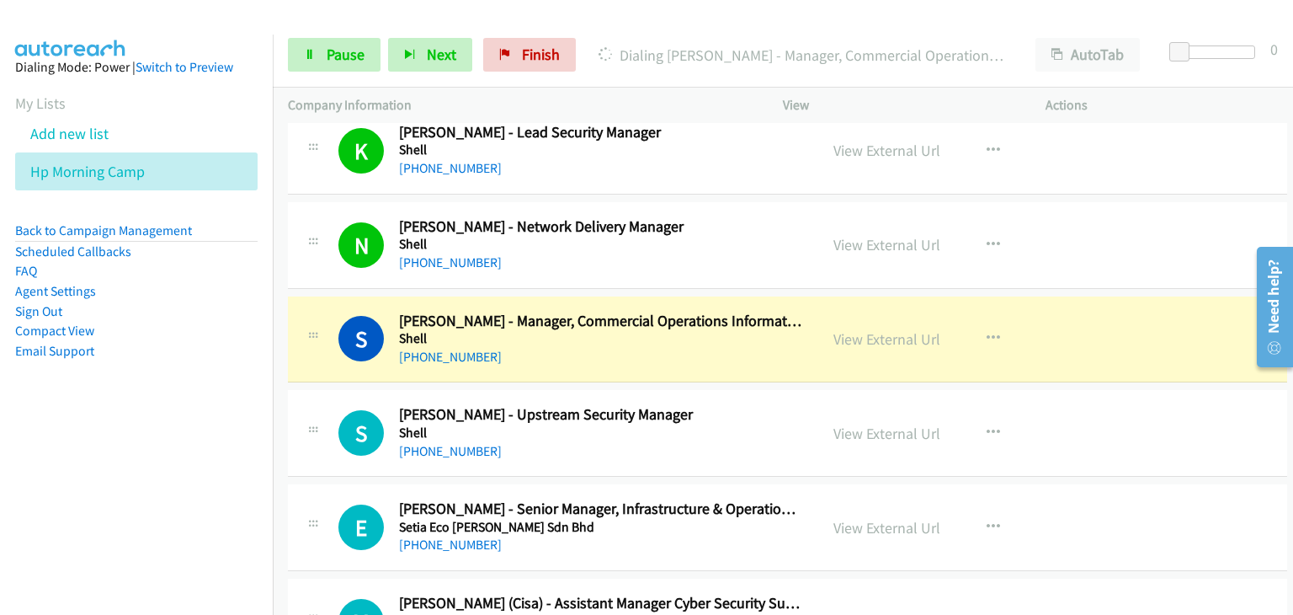
scroll to position [3452, 0]
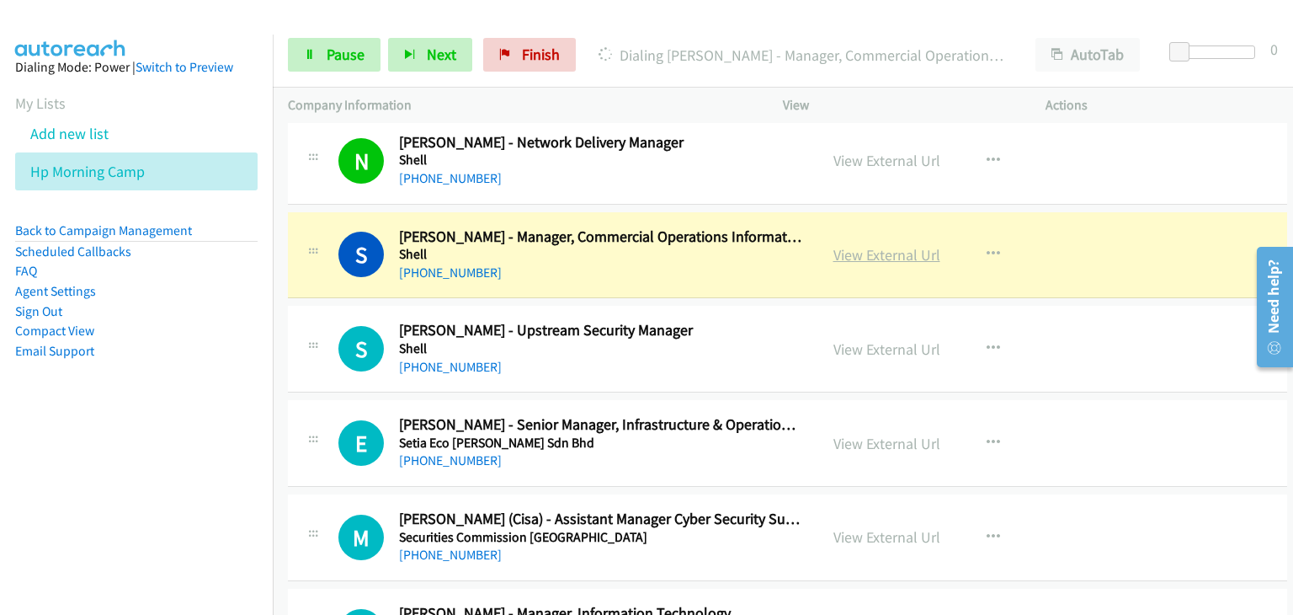
drag, startPoint x: 876, startPoint y: 253, endPoint x: 849, endPoint y: 250, distance: 28.0
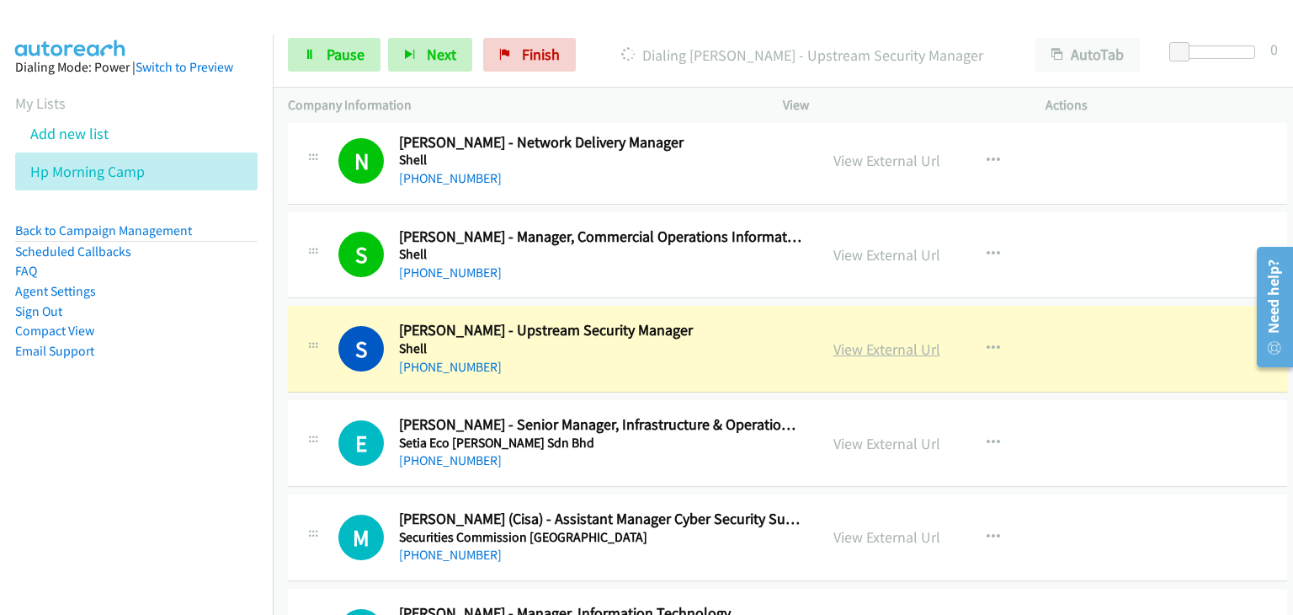
drag, startPoint x: 878, startPoint y: 336, endPoint x: 879, endPoint y: 347, distance: 11.0
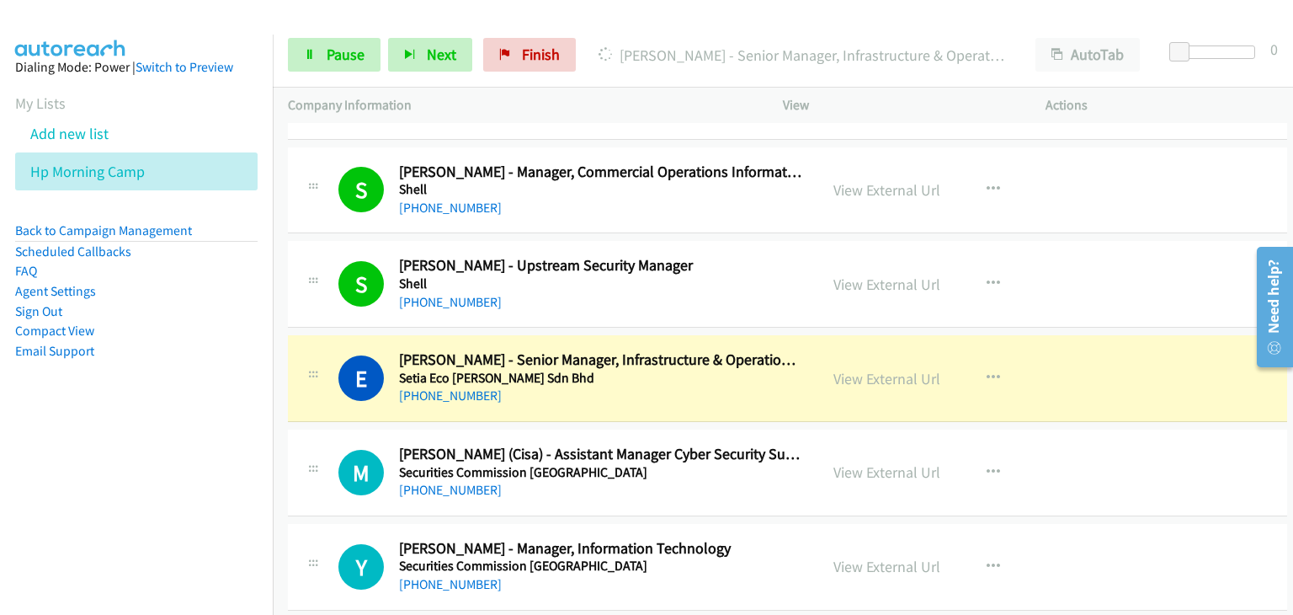
scroll to position [3536, 0]
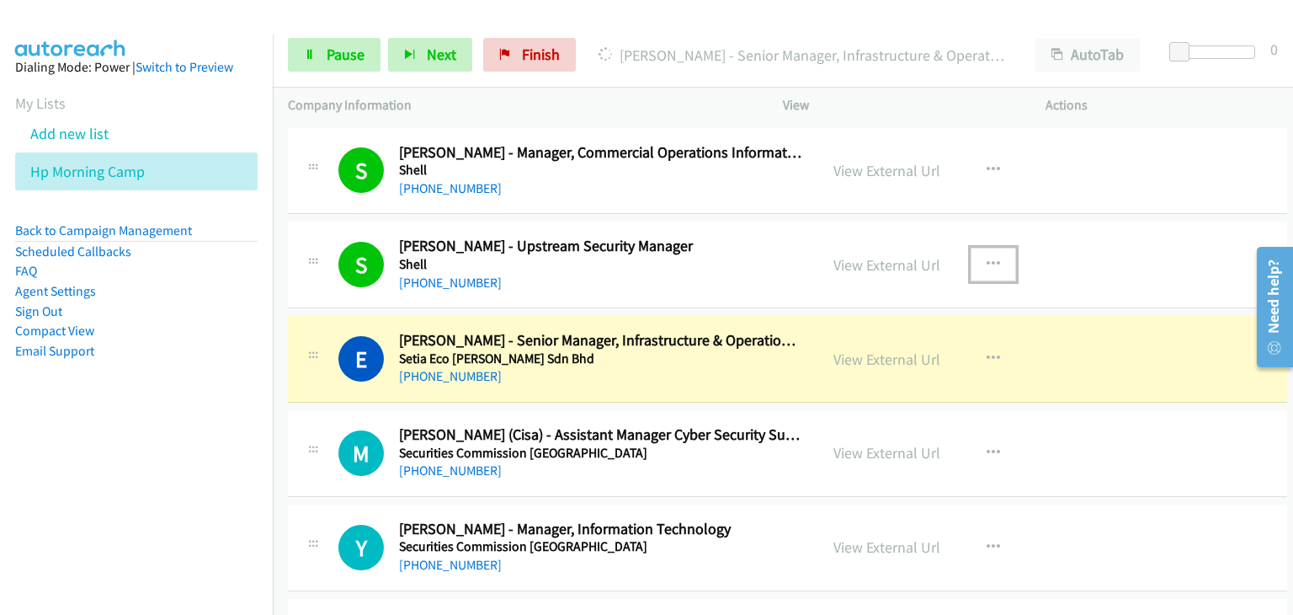
click at [987, 258] on icon "button" at bounding box center [993, 264] width 13 height 13
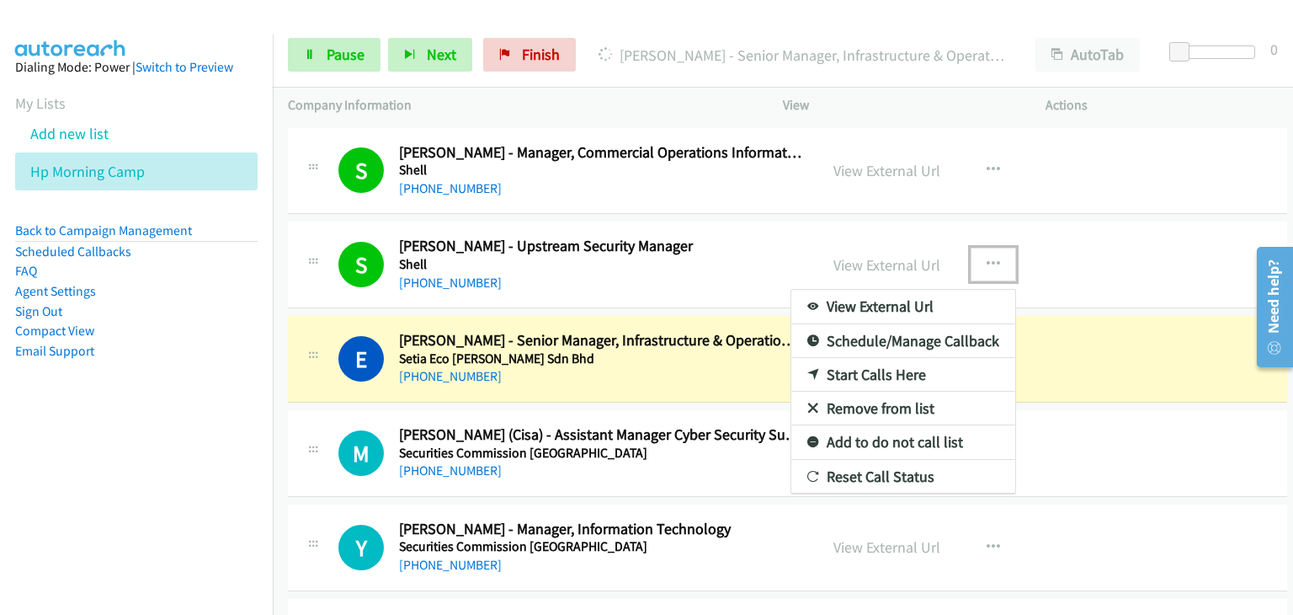
click at [869, 397] on link "Remove from list" at bounding box center [903, 408] width 224 height 34
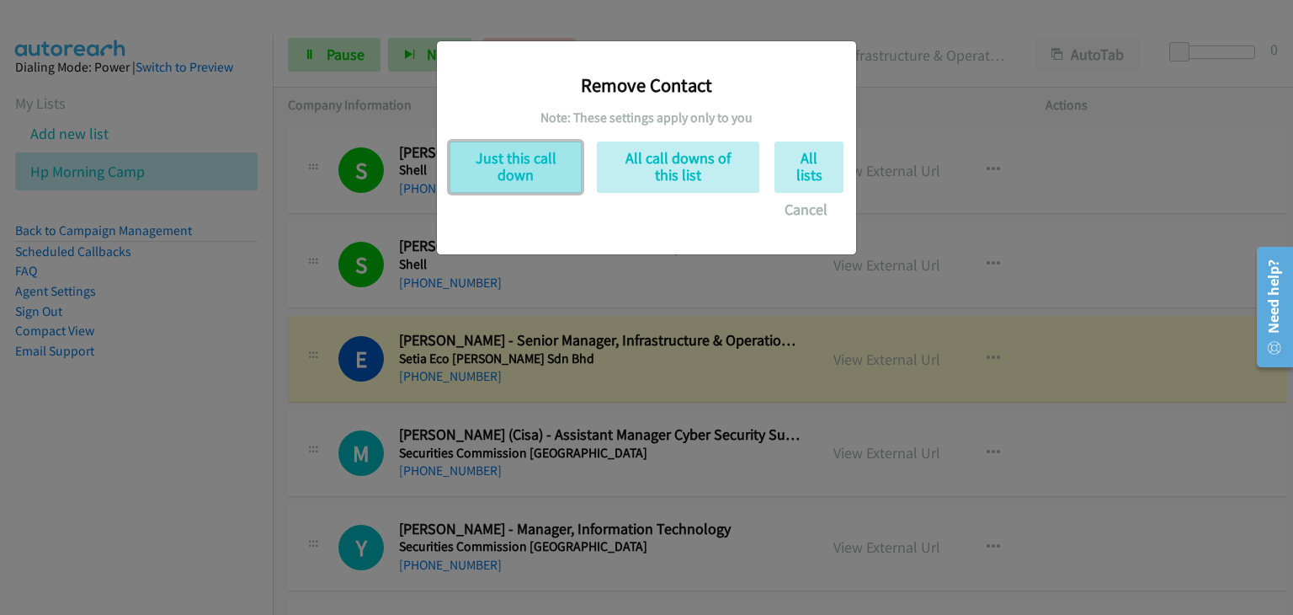
click at [530, 169] on button "Just this call down" at bounding box center [516, 166] width 132 height 51
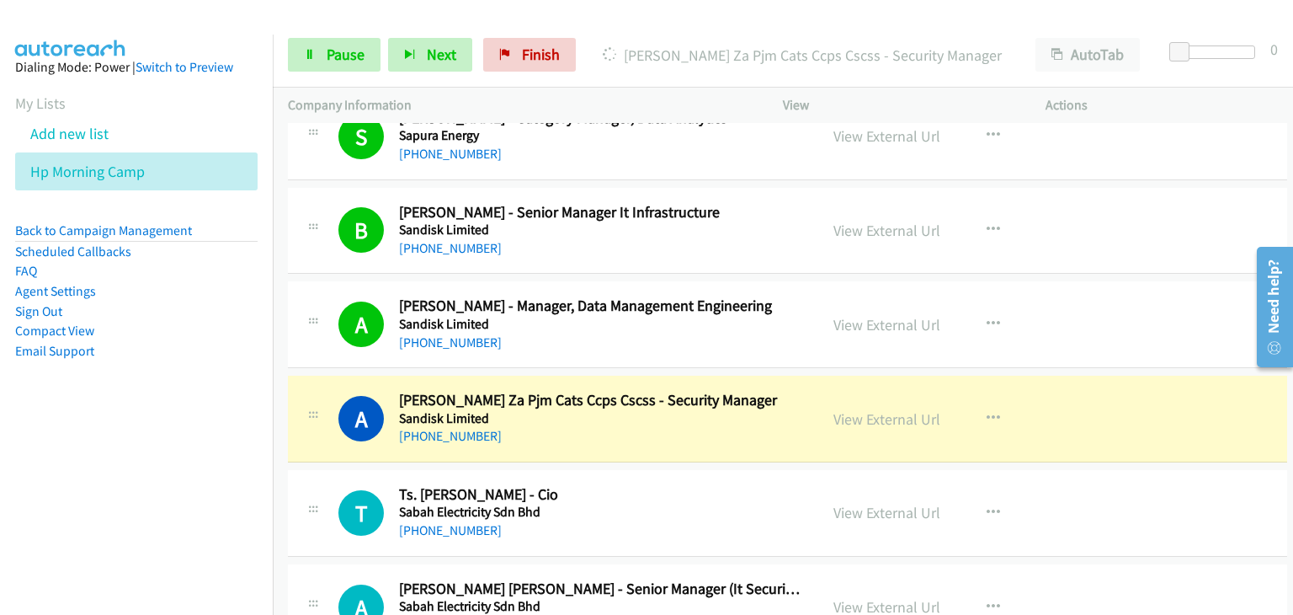
scroll to position [4631, 0]
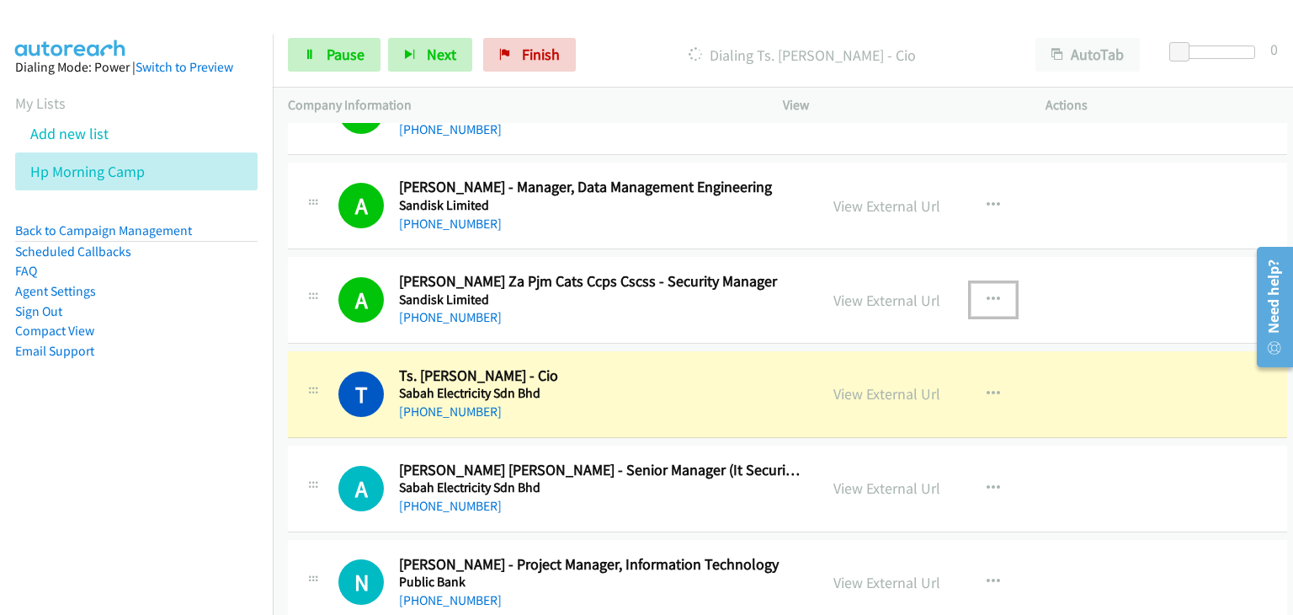
click at [987, 293] on icon "button" at bounding box center [993, 299] width 13 height 13
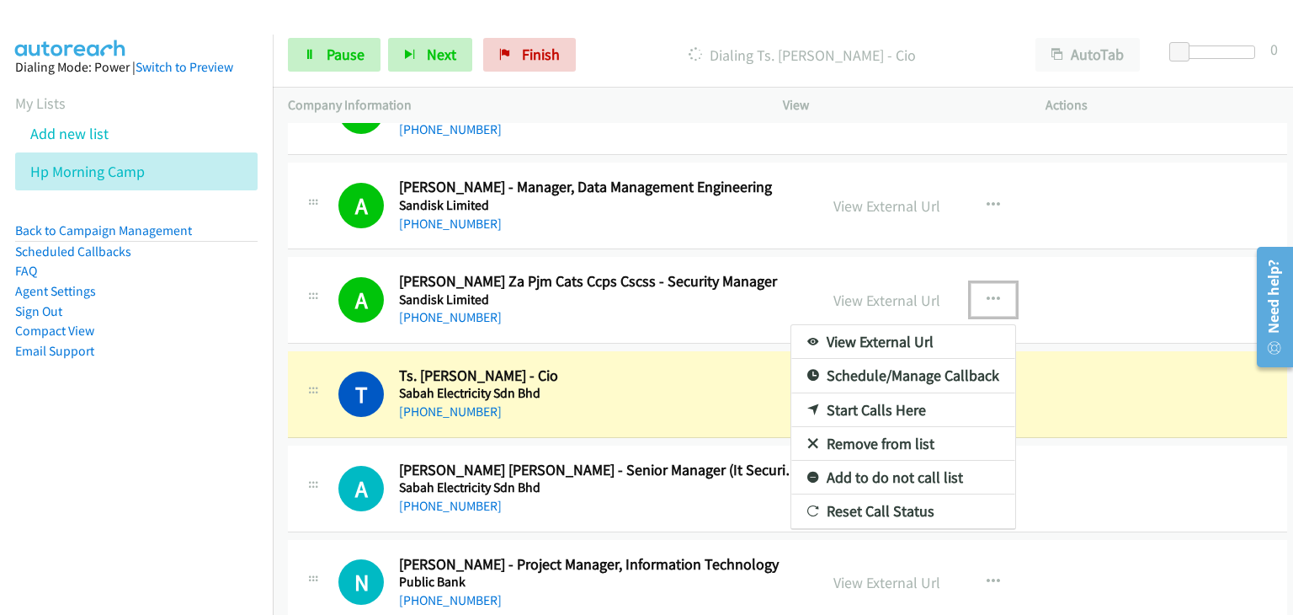
click at [868, 435] on link "Remove from list" at bounding box center [903, 444] width 224 height 34
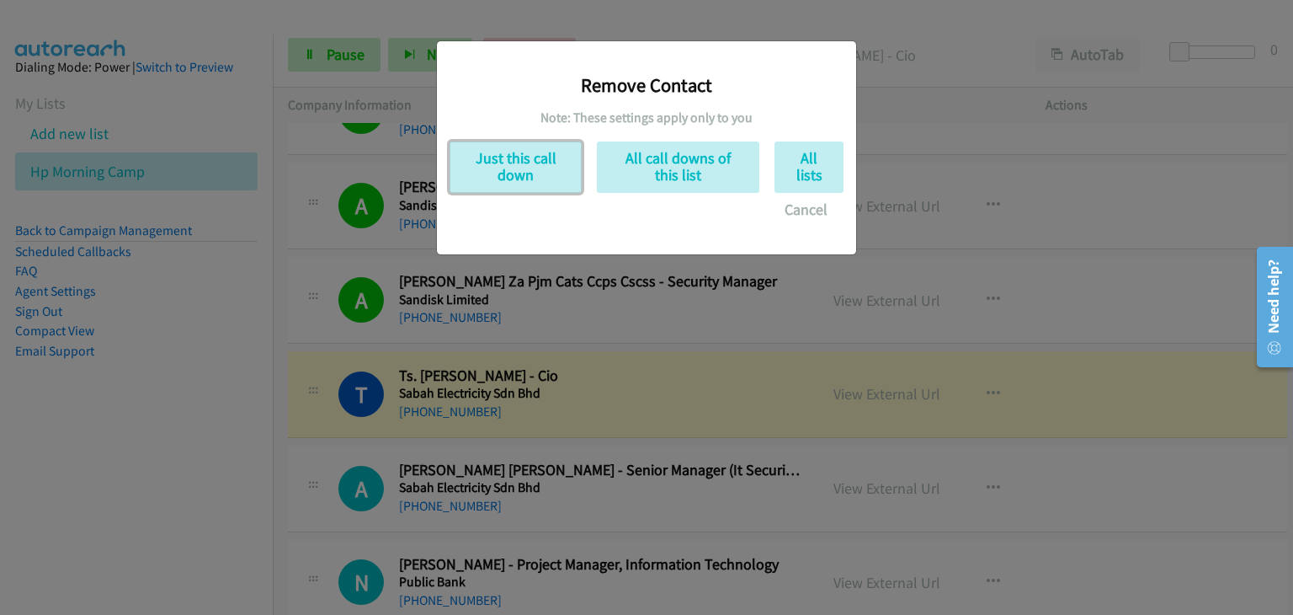
drag, startPoint x: 490, startPoint y: 159, endPoint x: 677, endPoint y: 257, distance: 210.9
click at [490, 159] on button "Just this call down" at bounding box center [516, 166] width 132 height 51
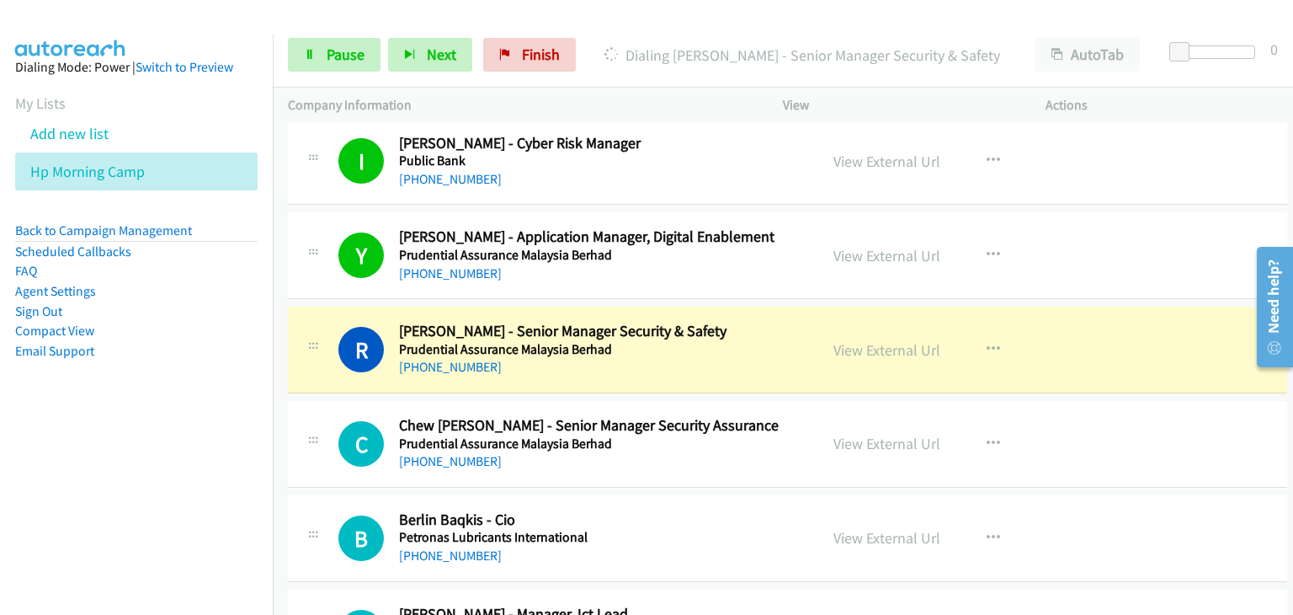
scroll to position [5136, 0]
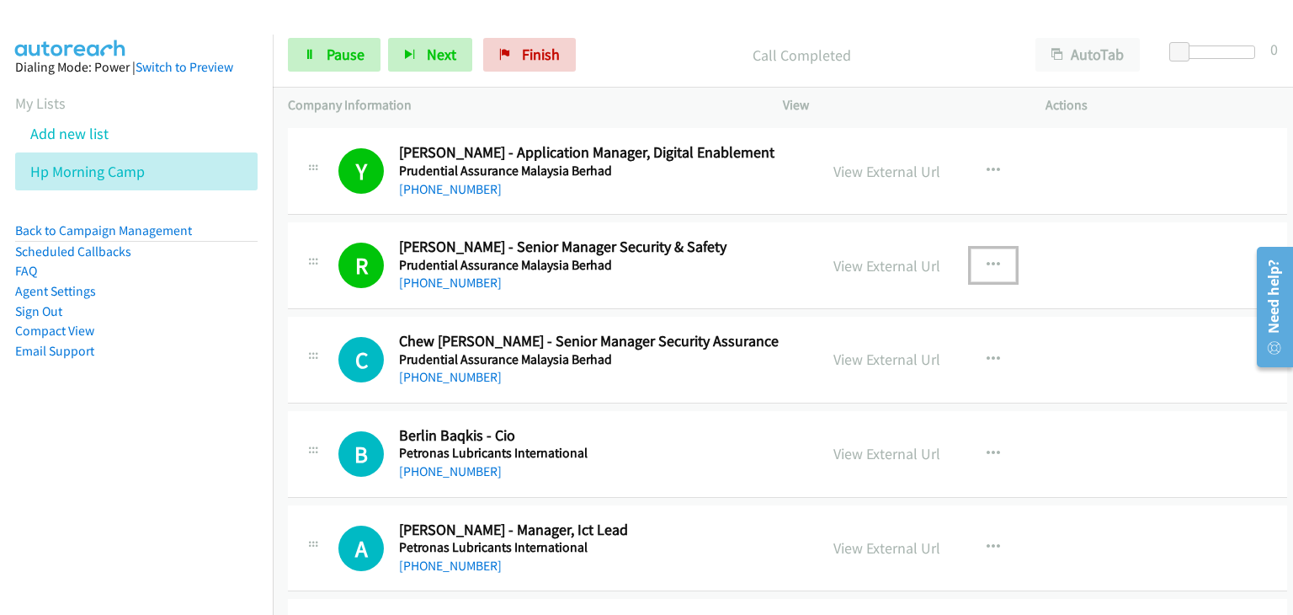
click at [988, 257] on button "button" at bounding box center [993, 265] width 45 height 34
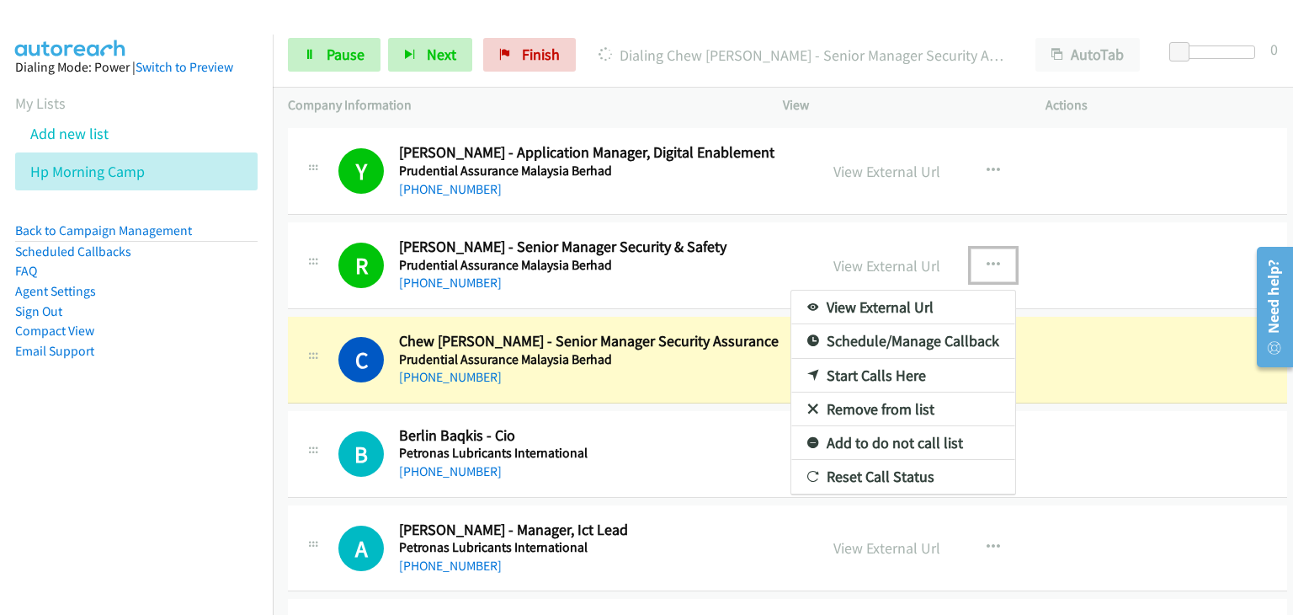
click at [975, 251] on div at bounding box center [646, 307] width 1293 height 615
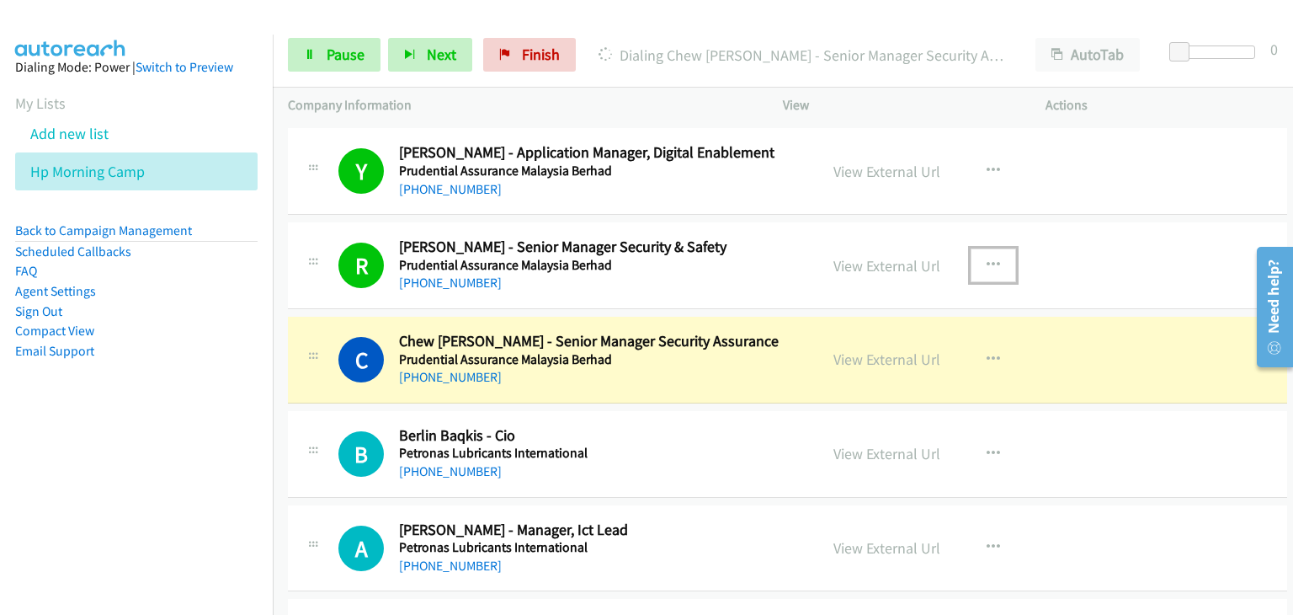
click at [983, 248] on button "button" at bounding box center [993, 265] width 45 height 34
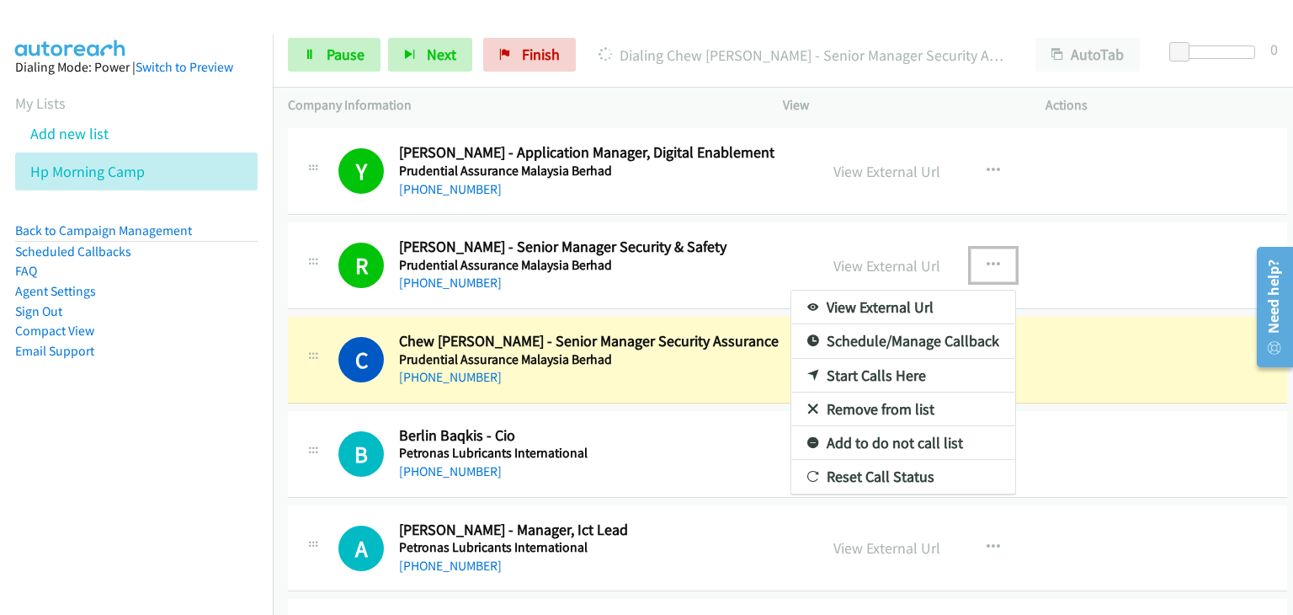
click at [831, 392] on link "Remove from list" at bounding box center [903, 409] width 224 height 34
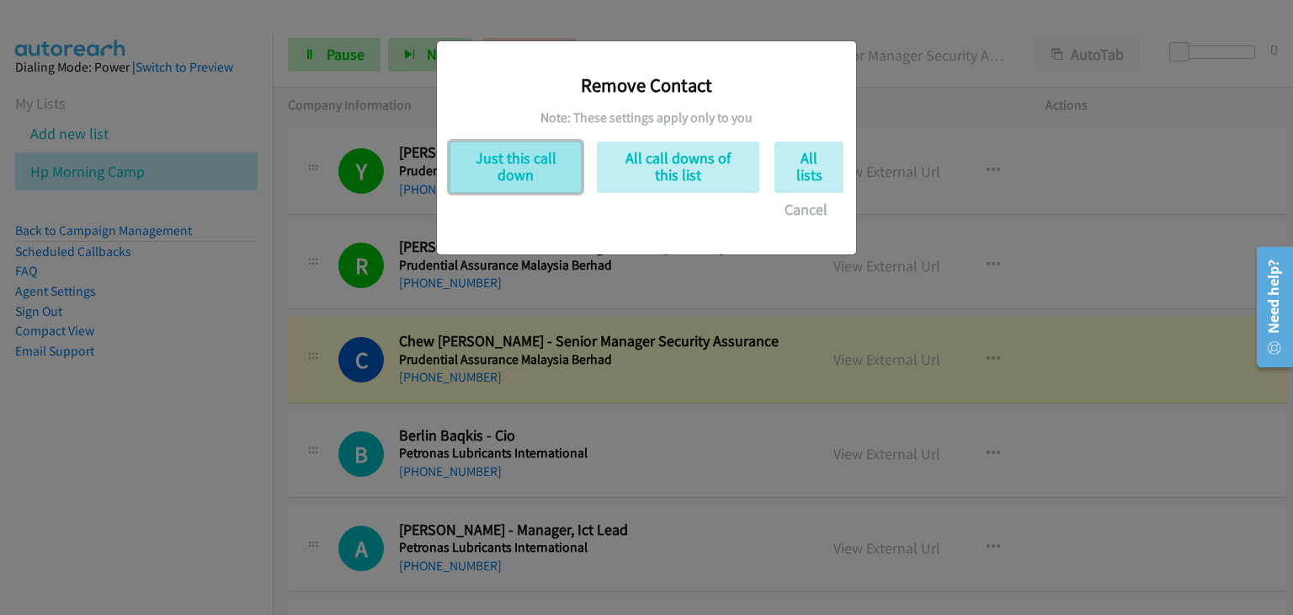
click at [532, 183] on button "Just this call down" at bounding box center [516, 166] width 132 height 51
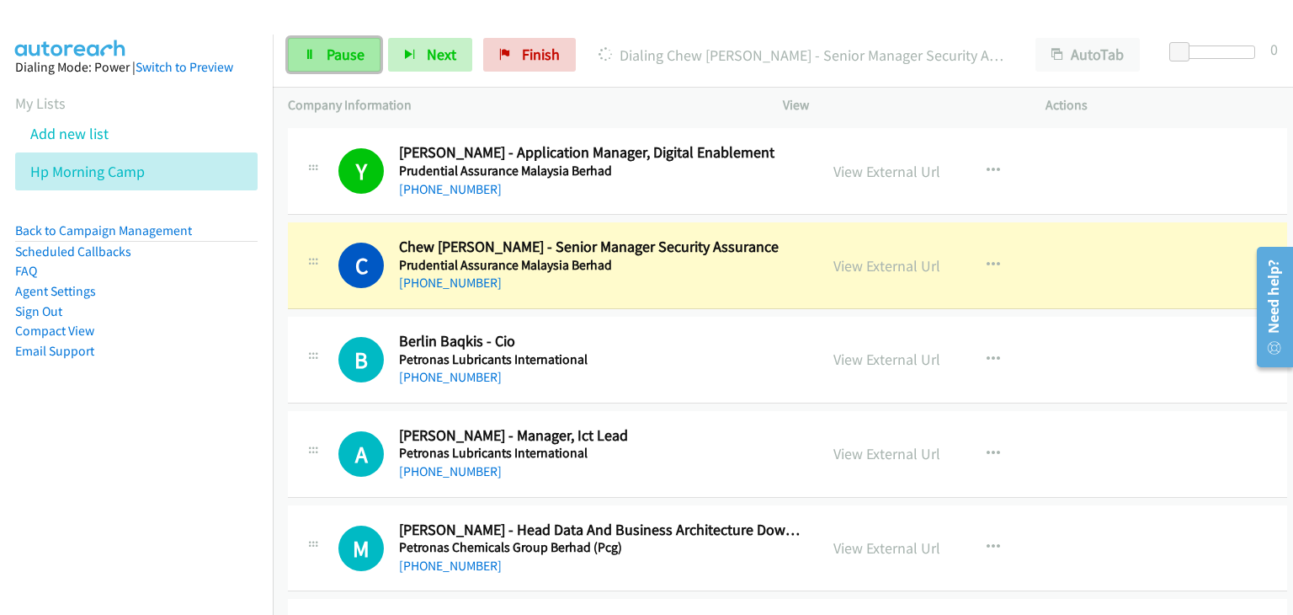
click at [317, 51] on link "Pause" at bounding box center [334, 55] width 93 height 34
